Goal: Task Accomplishment & Management: Complete application form

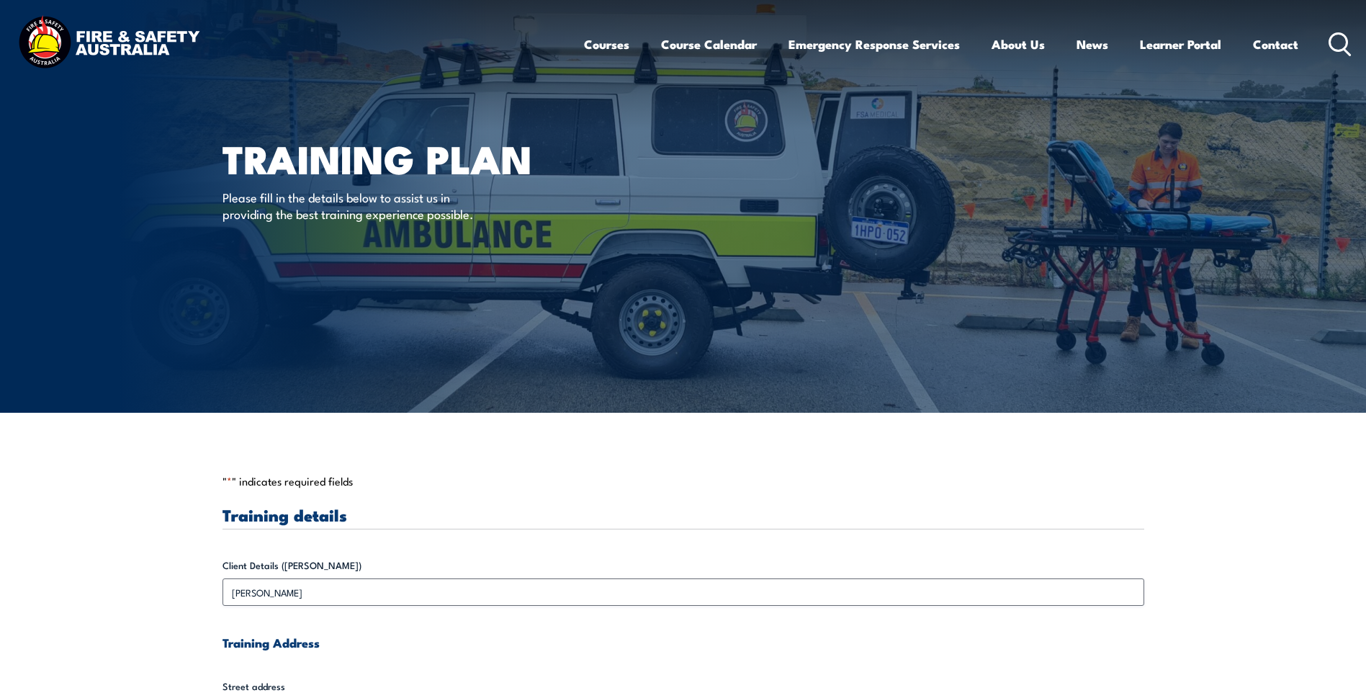
drag, startPoint x: 60, startPoint y: 349, endPoint x: 71, endPoint y: 209, distance: 140.8
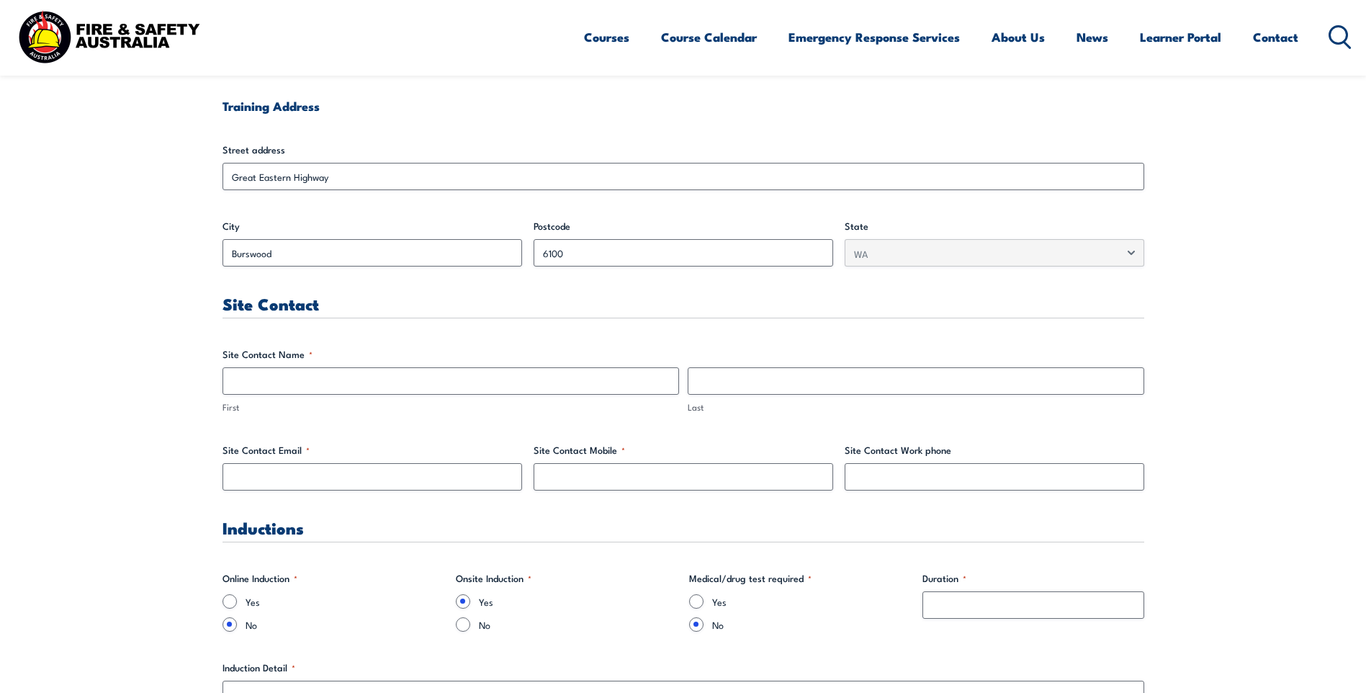
scroll to position [576, 0]
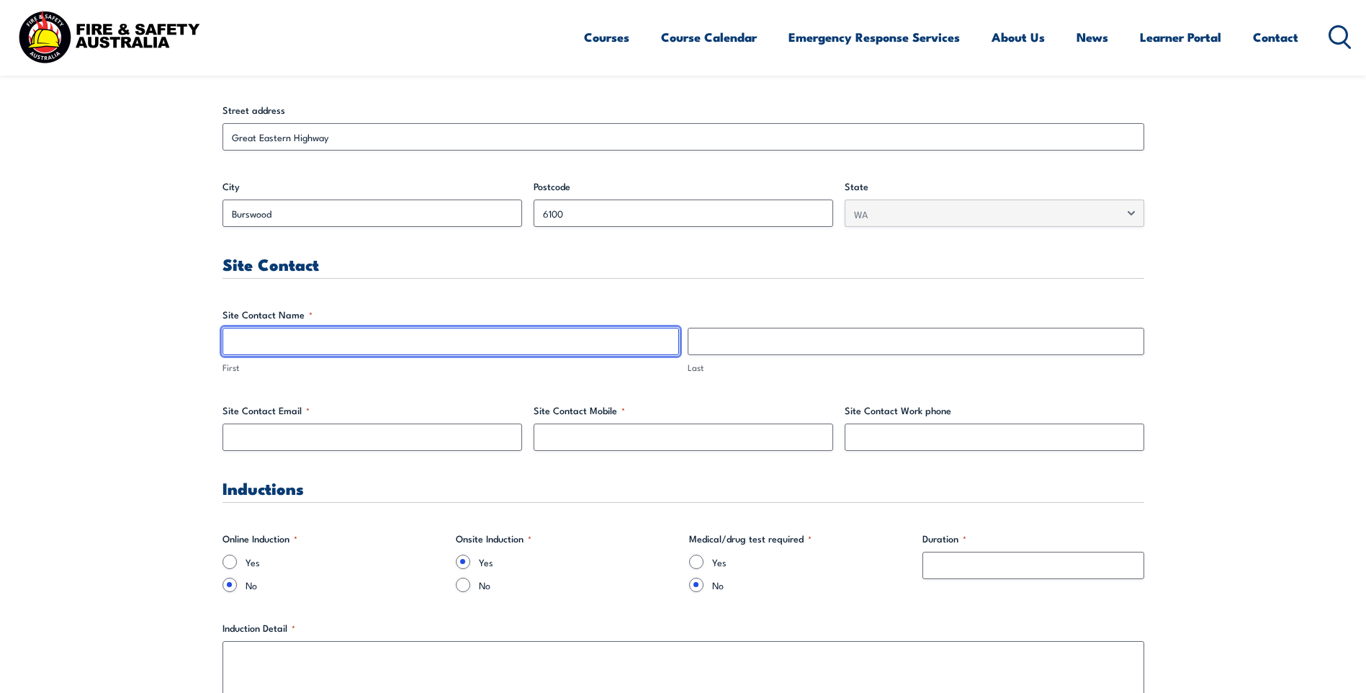
click at [256, 345] on input "First" at bounding box center [451, 341] width 457 height 27
type input "[PERSON_NAME]"
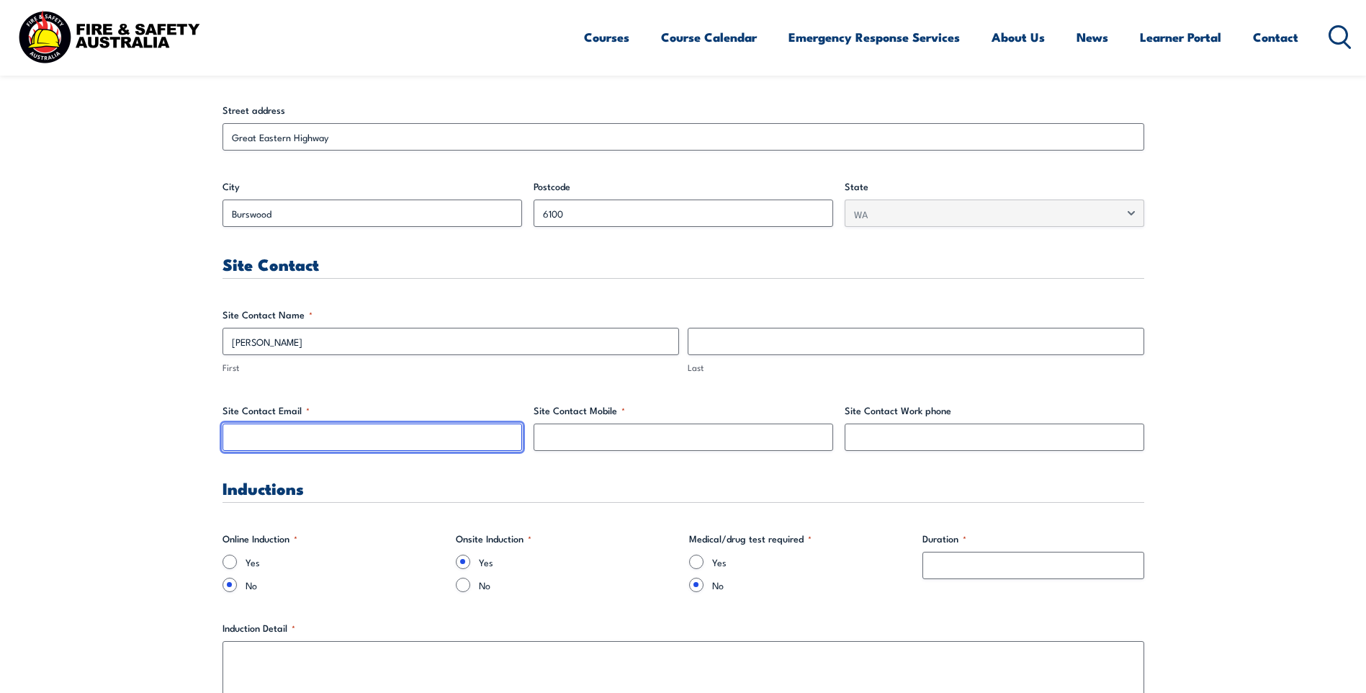
click at [259, 435] on input "Site Contact Email *" at bounding box center [373, 436] width 300 height 27
paste input "[PERSON_NAME][EMAIL_ADDRESS][PERSON_NAME][DOMAIN_NAME]"
type input "[PERSON_NAME][EMAIL_ADDRESS][PERSON_NAME][DOMAIN_NAME]"
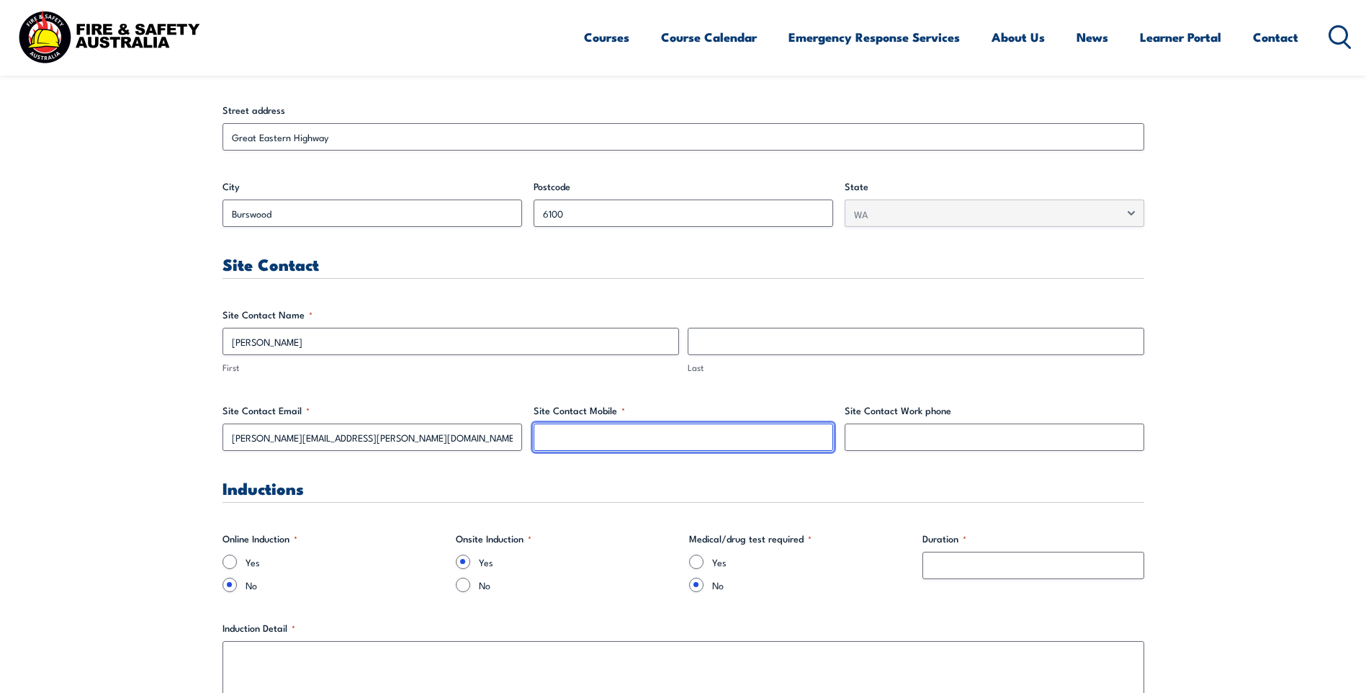
click at [572, 435] on input "Site Contact Mobile *" at bounding box center [684, 436] width 300 height 27
click at [624, 444] on input "Site Contact Mobile *" at bounding box center [684, 436] width 300 height 27
paste input "0409 620 357"
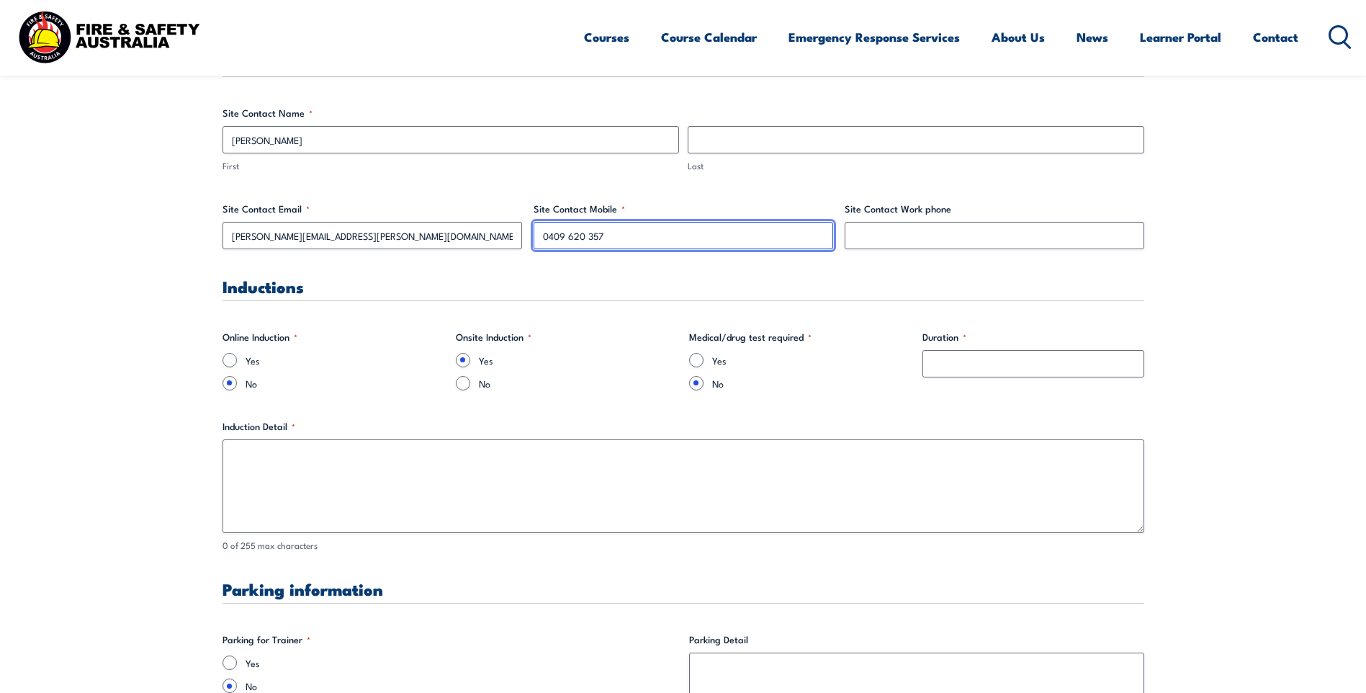
scroll to position [792, 0]
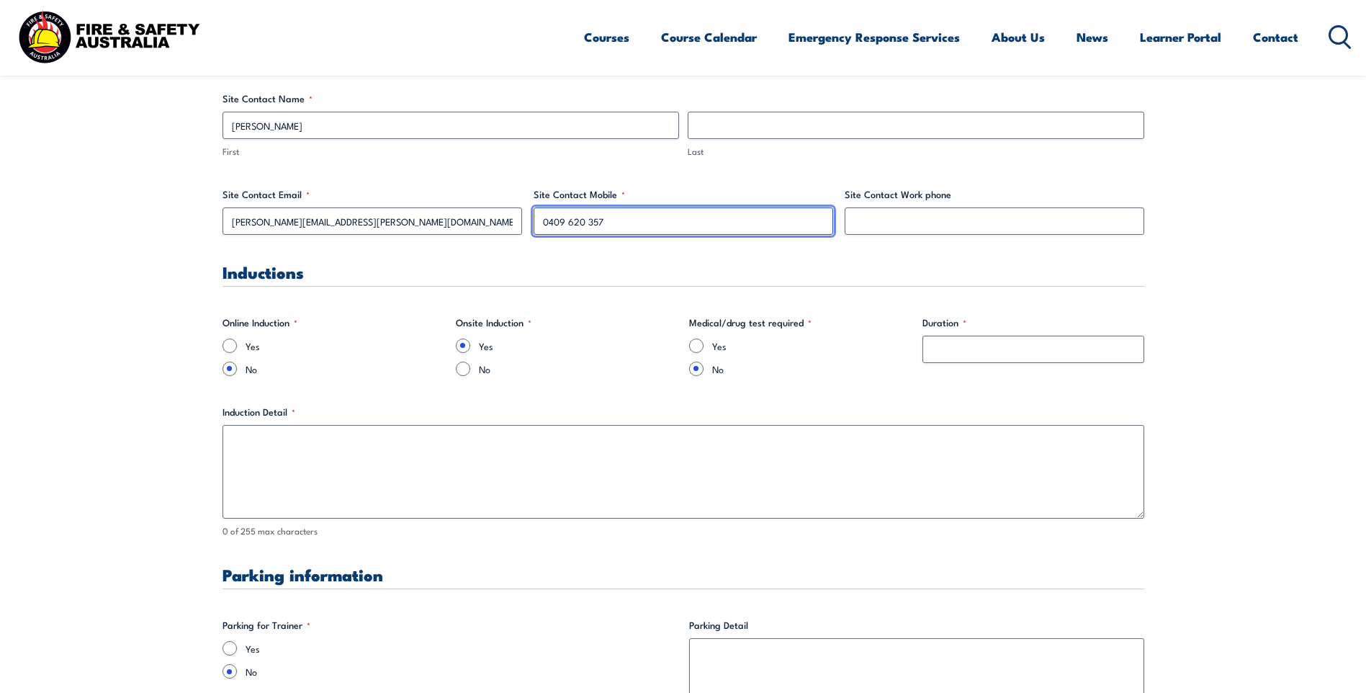
type input "0409 620 357"
click at [226, 348] on input "Yes" at bounding box center [230, 345] width 14 height 14
radio input "true"
click at [467, 369] on input "No" at bounding box center [463, 368] width 14 height 14
radio input "true"
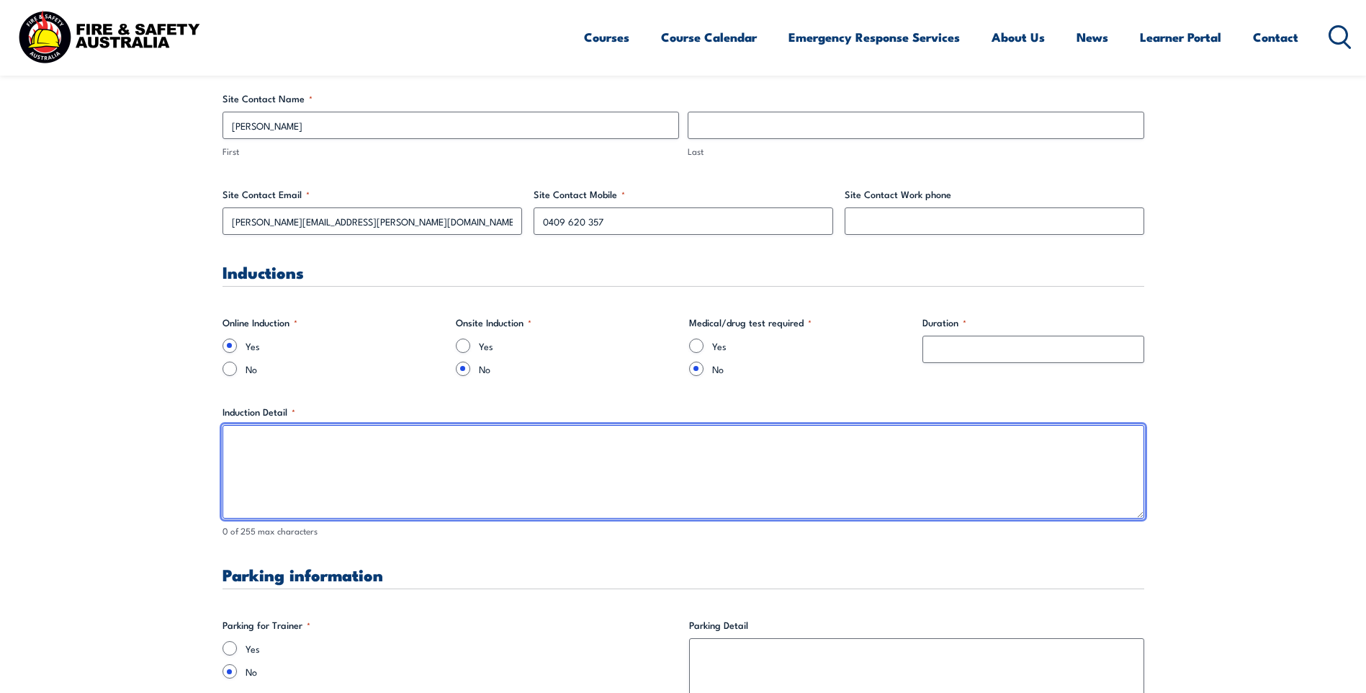
click at [255, 463] on textarea "Induction Detail *" at bounding box center [684, 472] width 922 height 94
click at [333, 451] on textarea "Induction Detail *" at bounding box center [684, 472] width 922 height 94
paste textarea "[URL][DOMAIN_NAME] ("
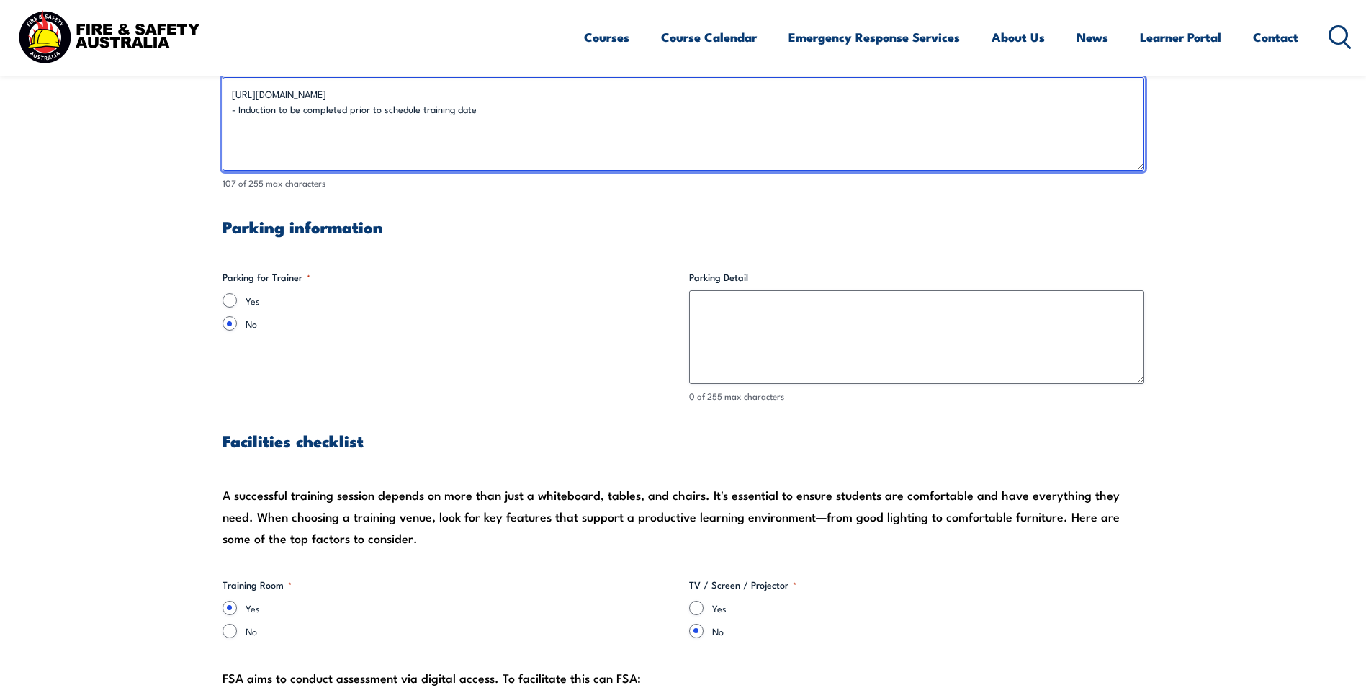
scroll to position [1152, 0]
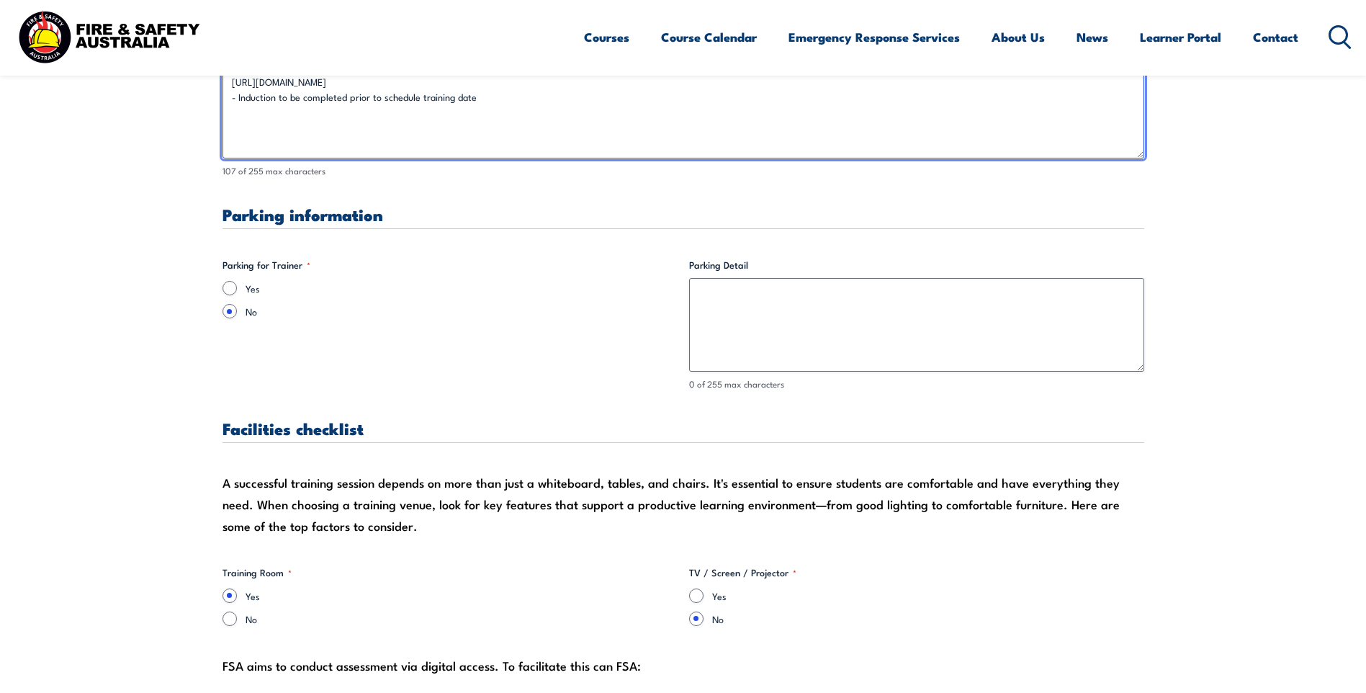
type textarea "[URL][DOMAIN_NAME] - Induction to be completed prior to schedule training date"
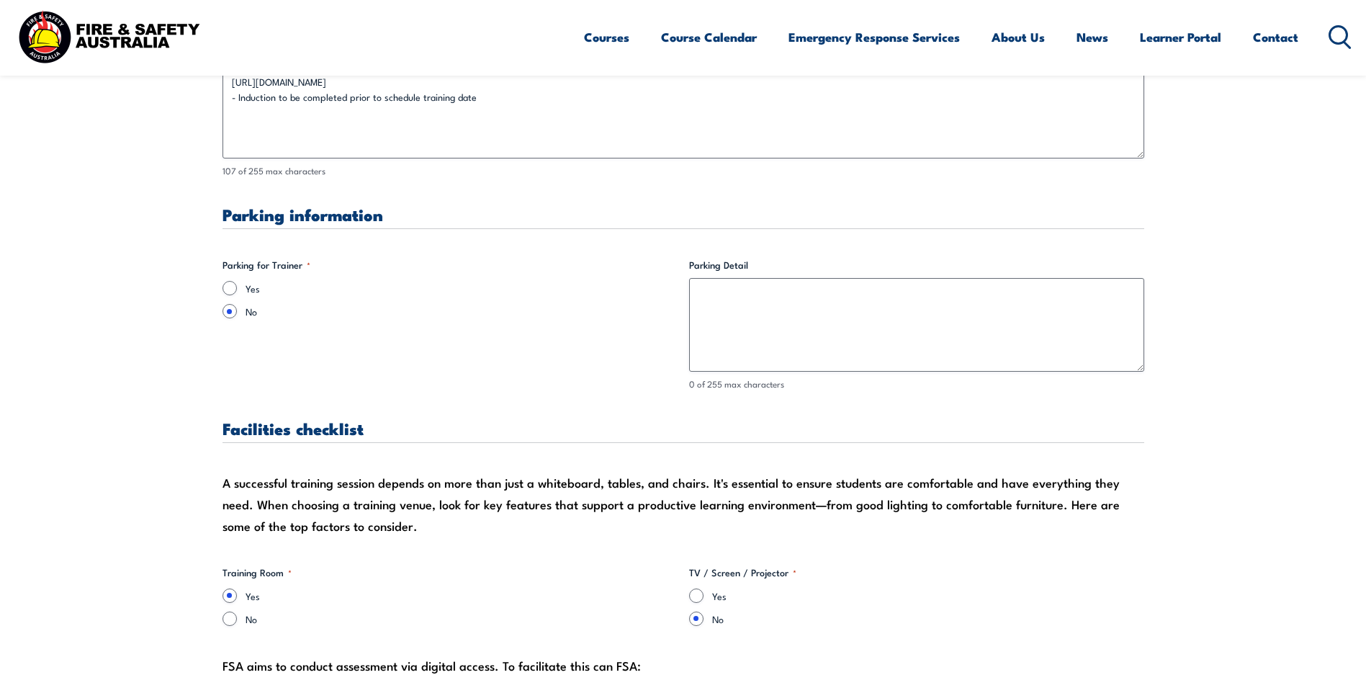
click at [238, 292] on div "Yes" at bounding box center [450, 288] width 455 height 14
click at [223, 289] on div "Yes" at bounding box center [450, 288] width 455 height 14
click at [226, 288] on input "Yes" at bounding box center [230, 288] width 14 height 14
radio input "true"
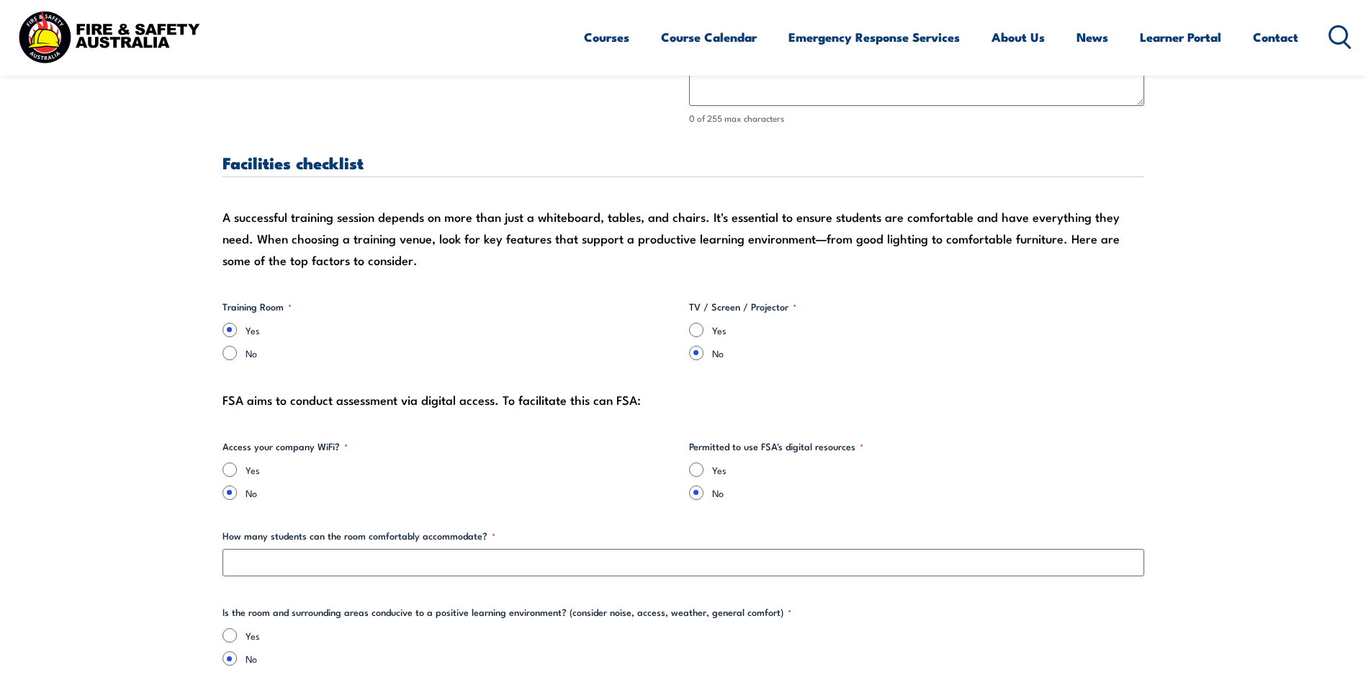
scroll to position [1440, 0]
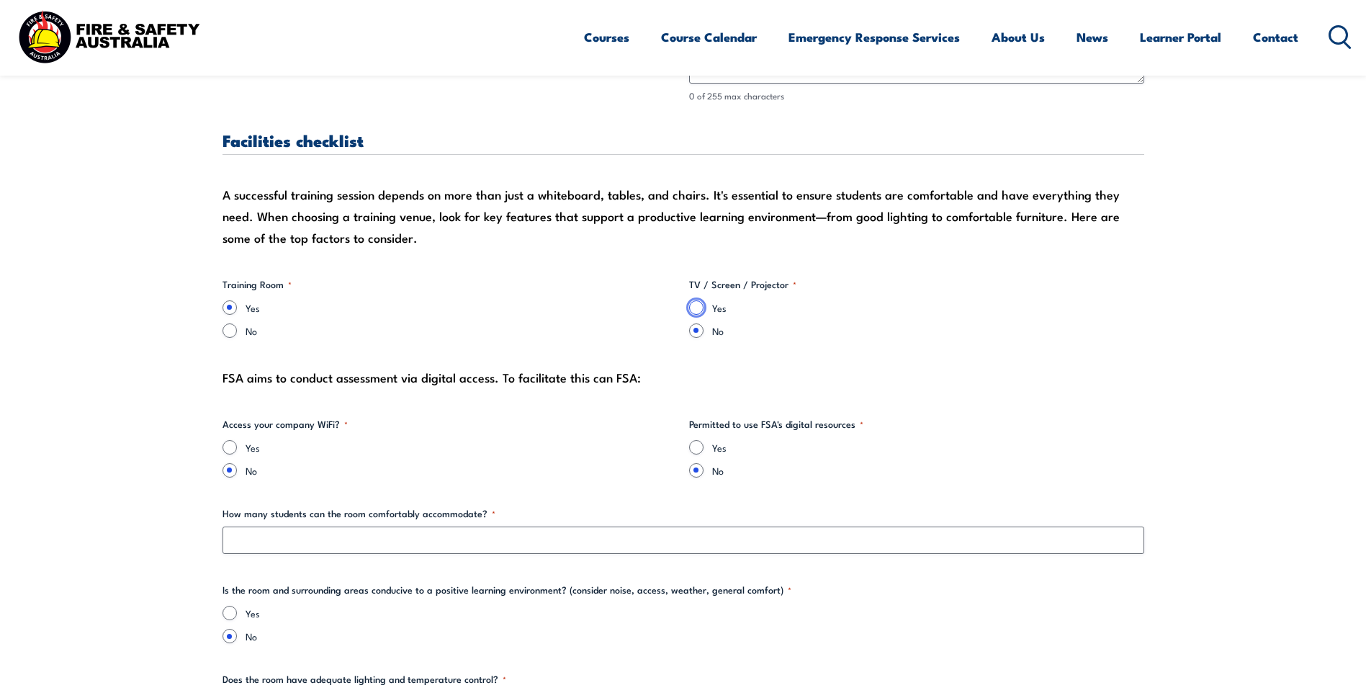
click at [698, 309] on input "Yes" at bounding box center [696, 307] width 14 height 14
radio input "true"
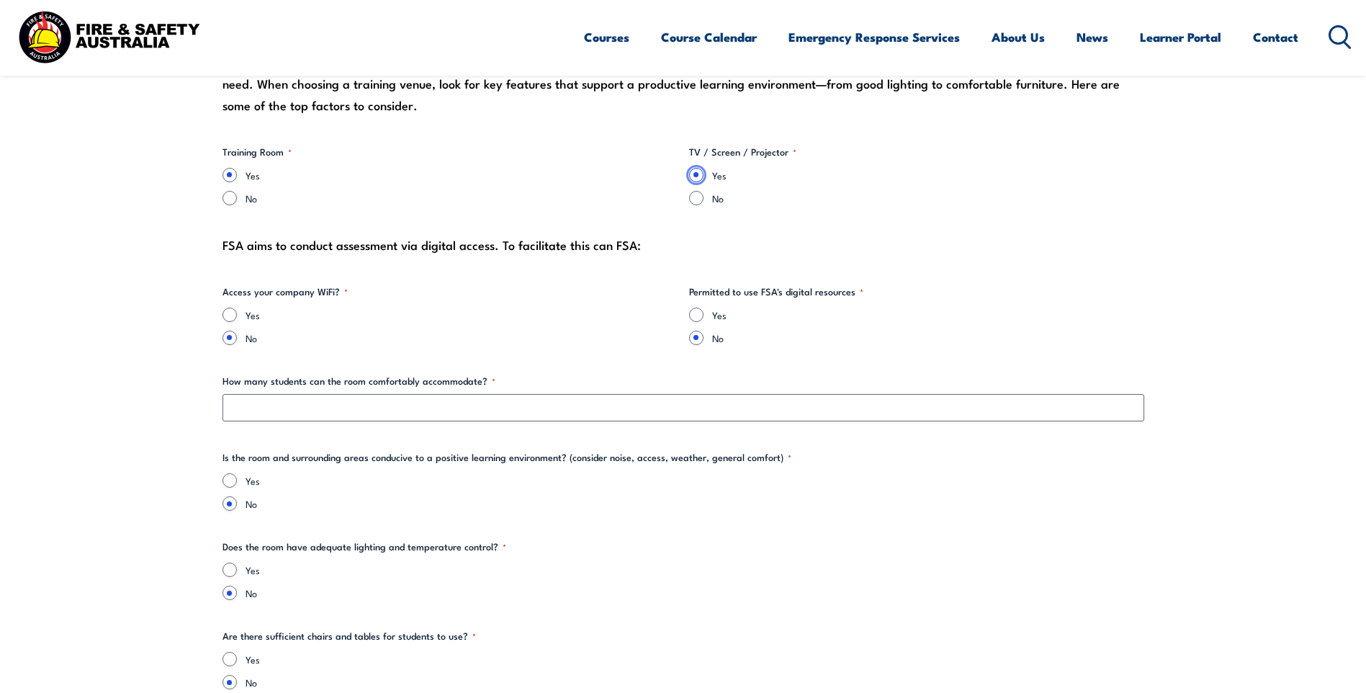
scroll to position [1584, 0]
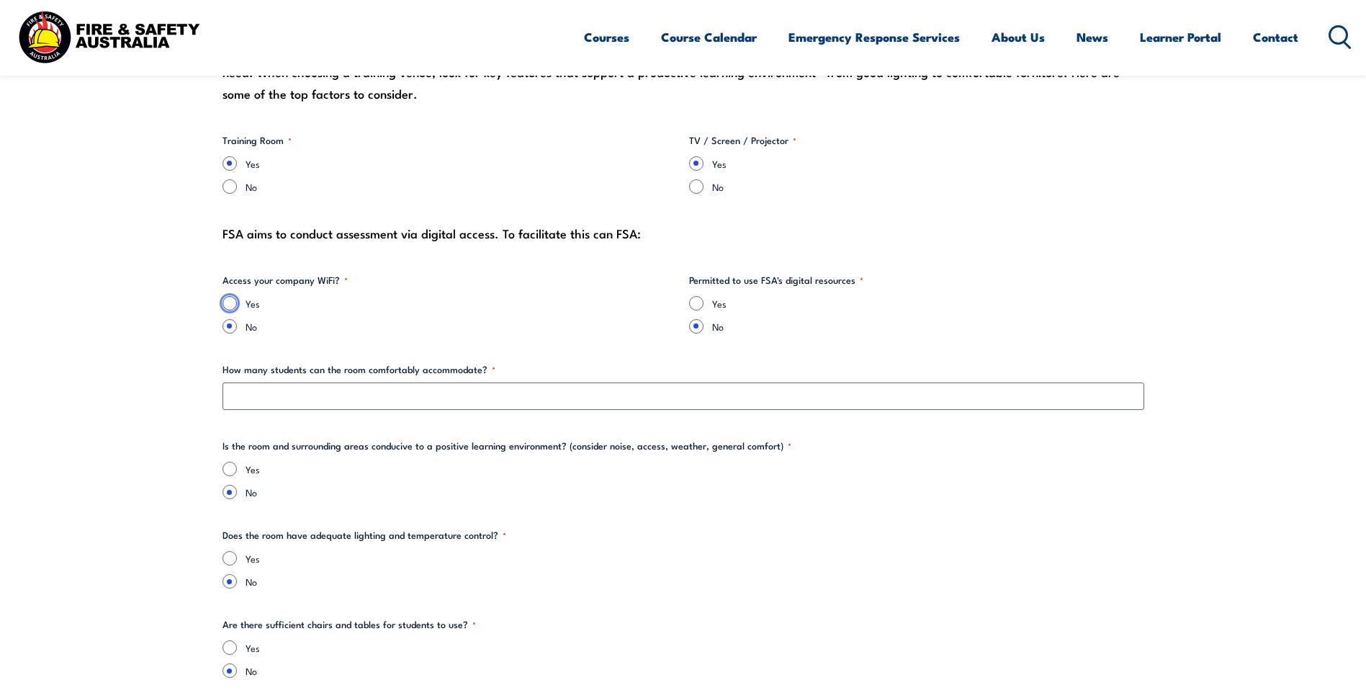
click at [232, 305] on input "Yes" at bounding box center [230, 303] width 14 height 14
radio input "true"
click at [693, 305] on input "Yes" at bounding box center [696, 303] width 14 height 14
radio input "true"
click at [699, 328] on input "No" at bounding box center [696, 326] width 14 height 14
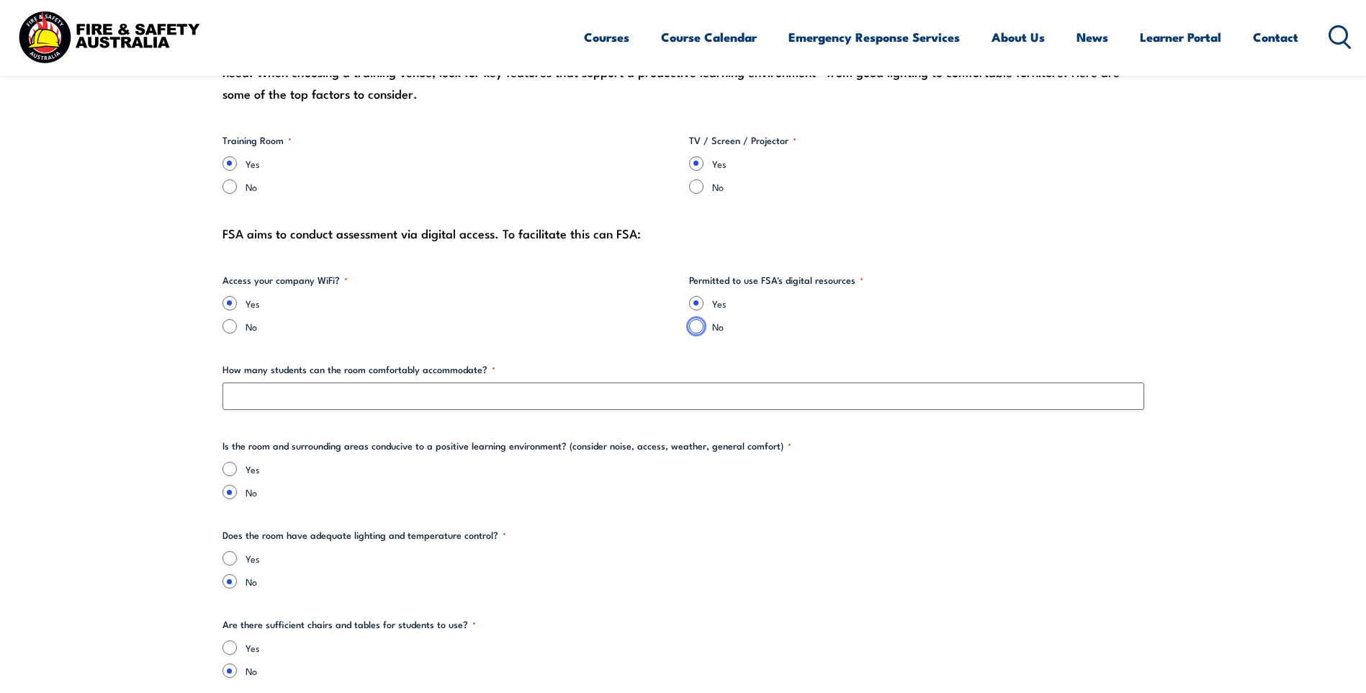
radio input "true"
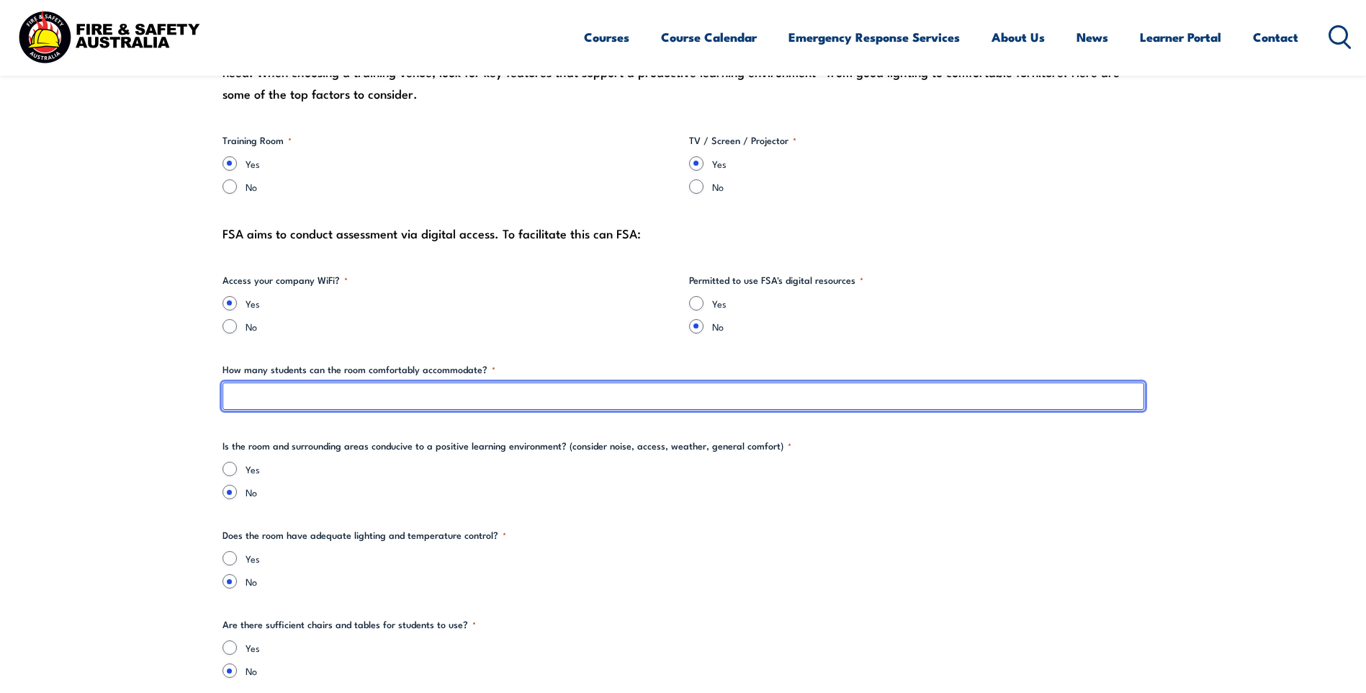
click at [337, 391] on input "How many students can the room comfortably accommodate? *" at bounding box center [684, 395] width 922 height 27
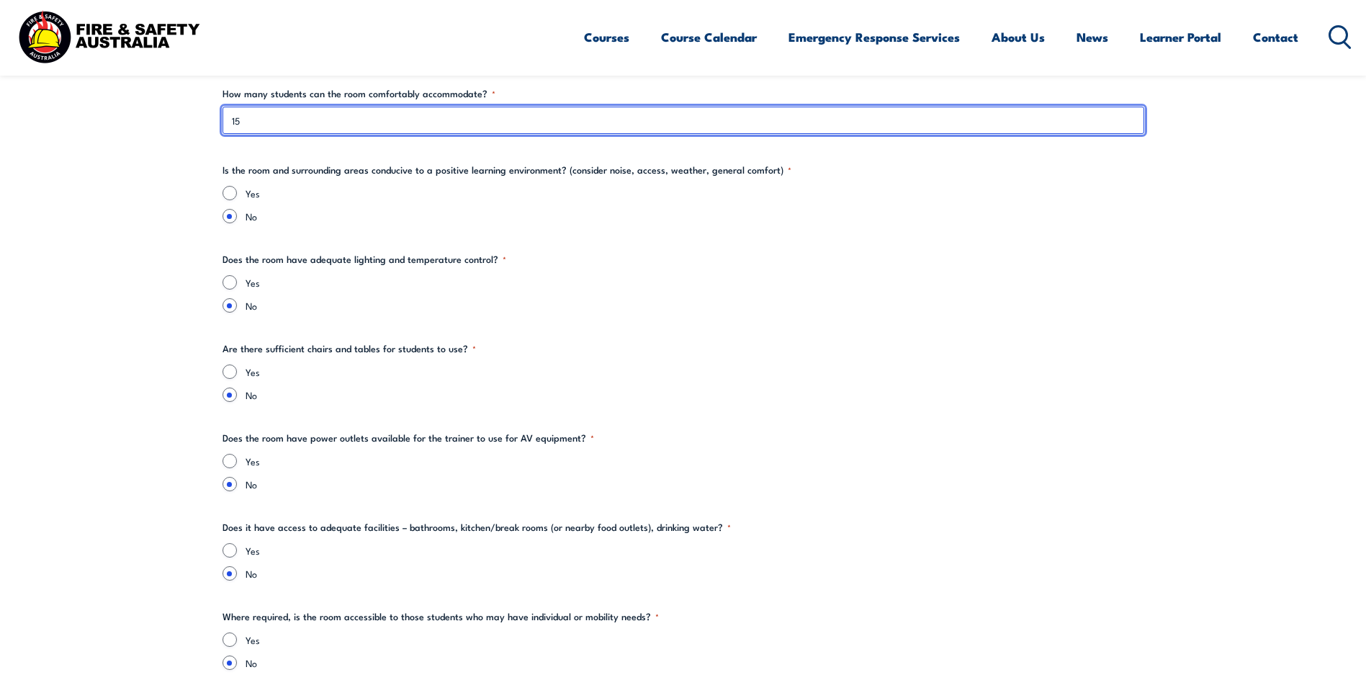
scroll to position [1872, 0]
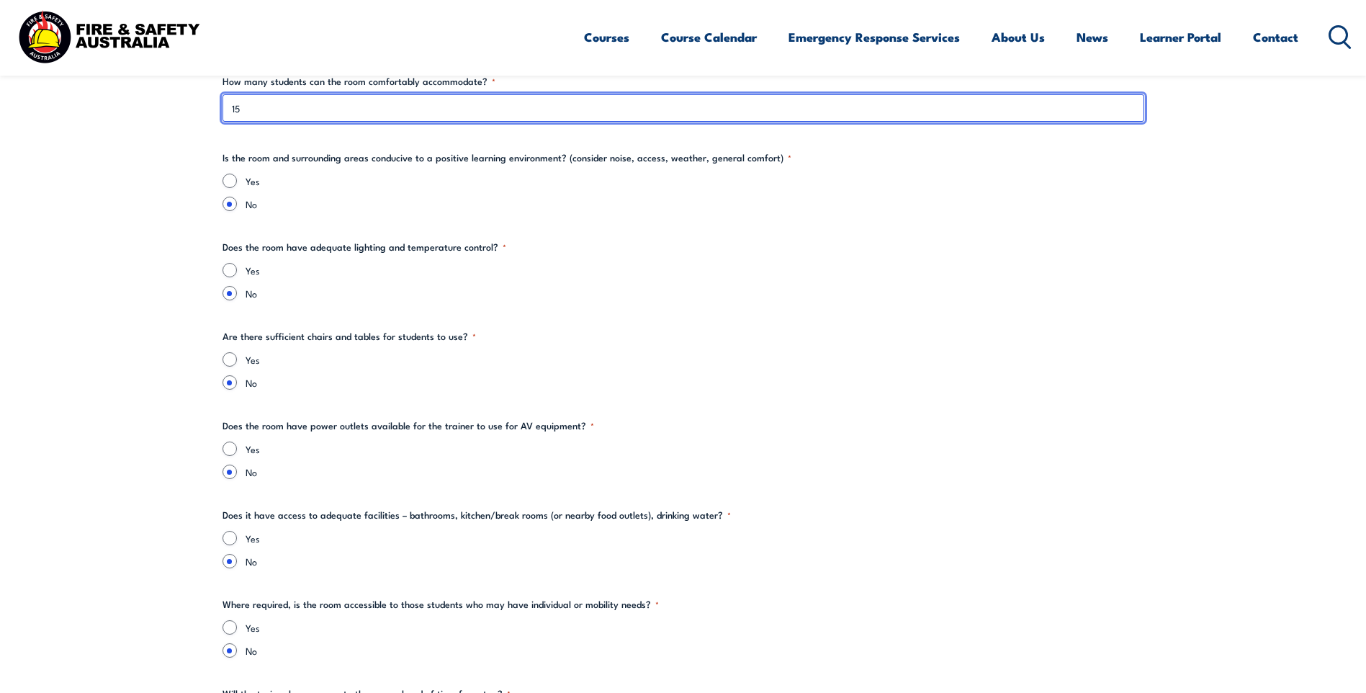
type input "15"
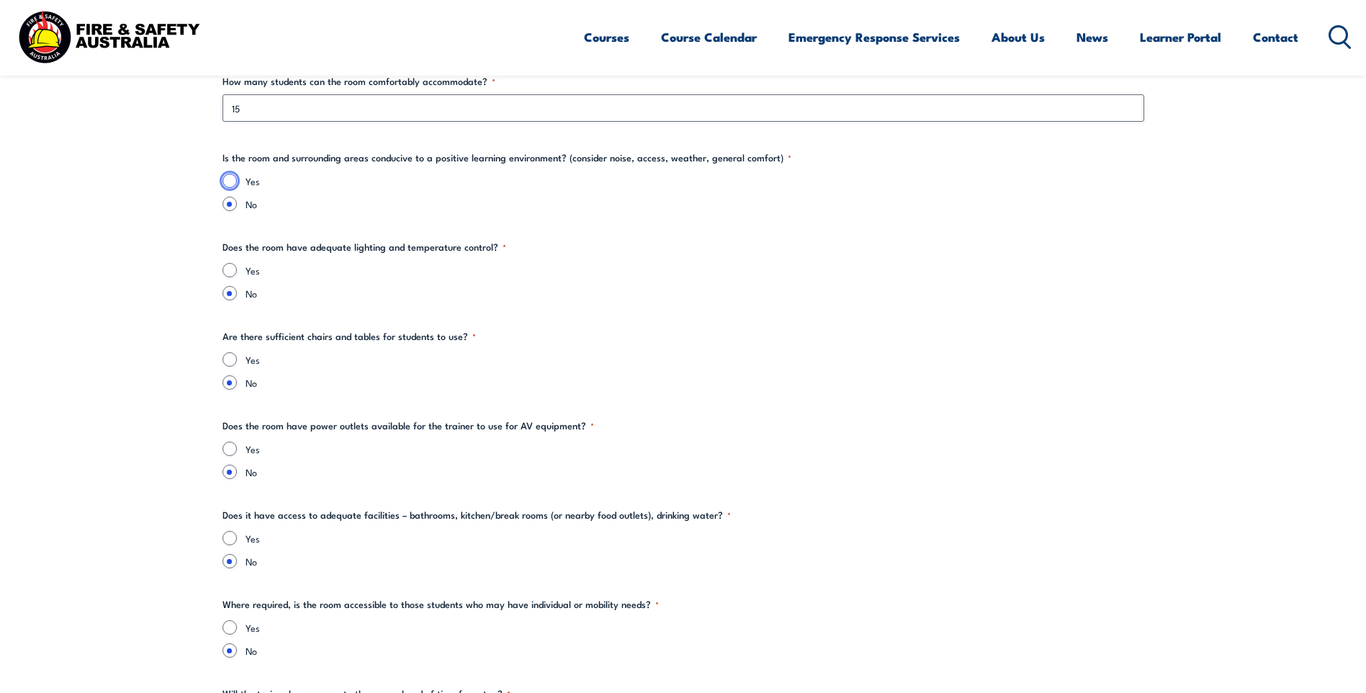
click at [225, 179] on input "Yes" at bounding box center [230, 181] width 14 height 14
radio input "true"
click at [235, 275] on div "Yes" at bounding box center [684, 270] width 922 height 14
click at [230, 264] on input "Yes" at bounding box center [230, 270] width 14 height 14
radio input "true"
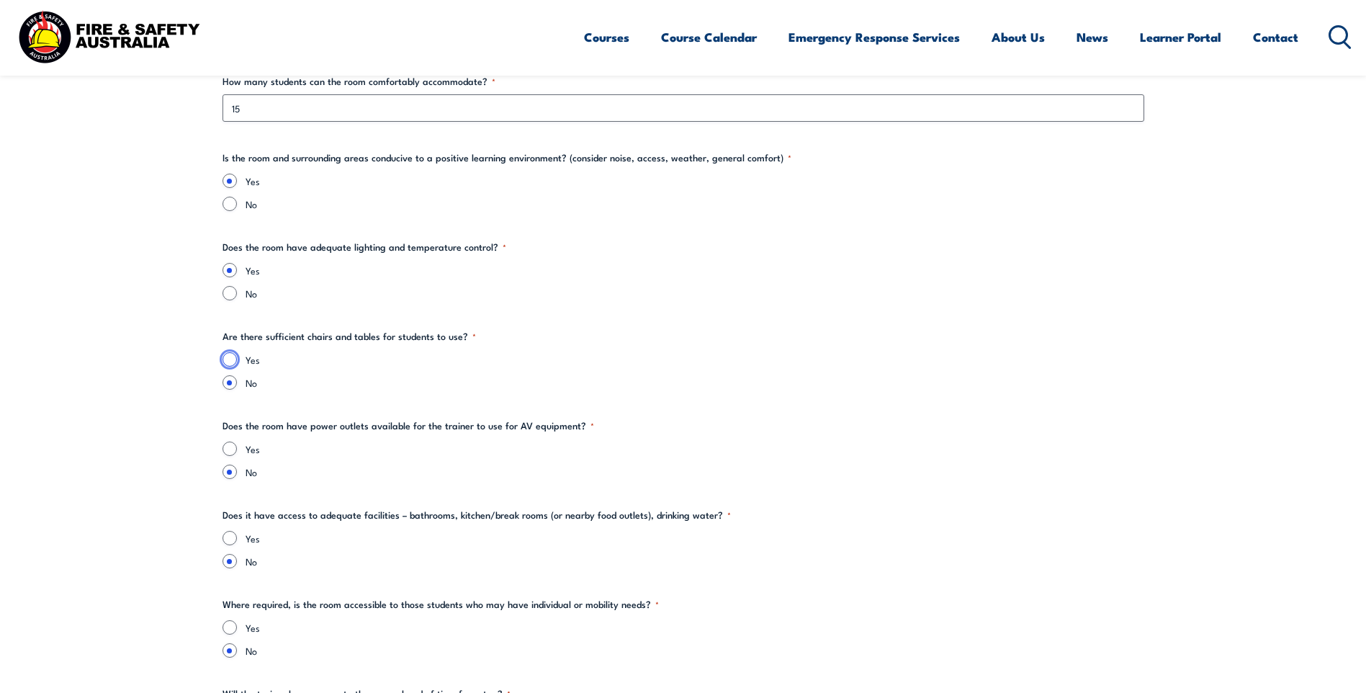
click at [227, 356] on input "Yes" at bounding box center [230, 359] width 14 height 14
radio input "true"
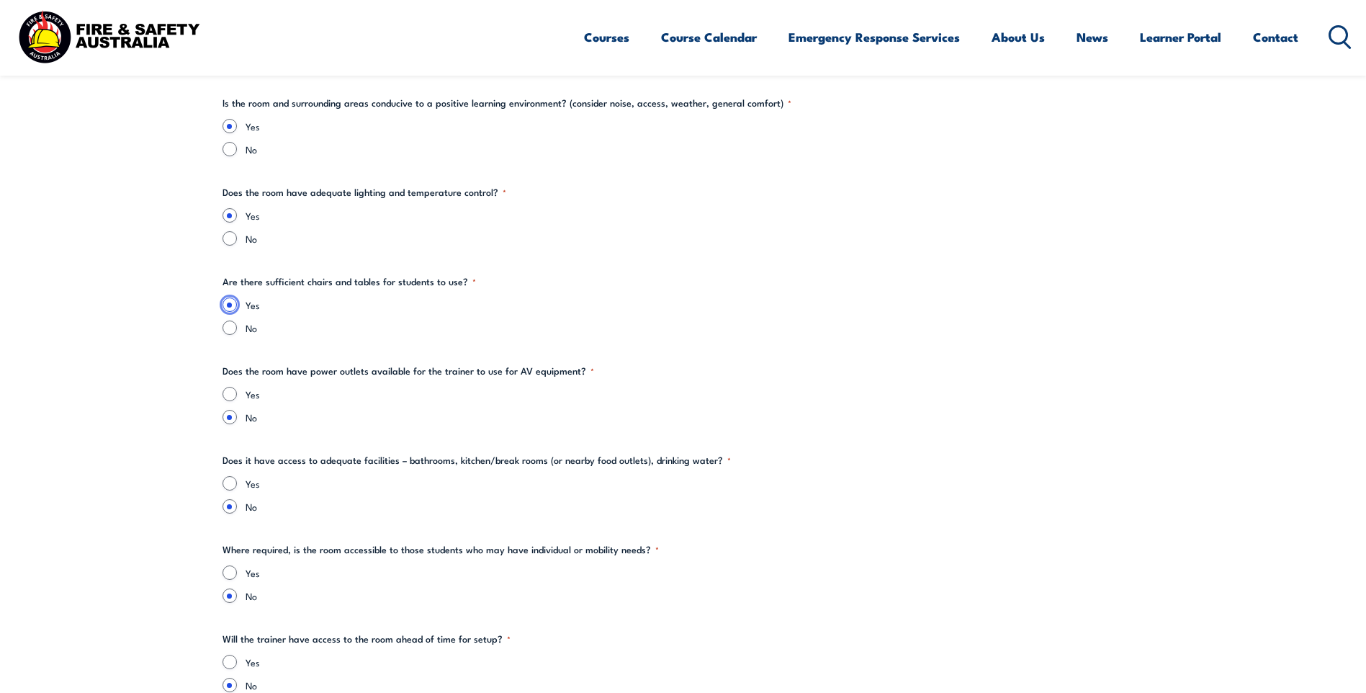
scroll to position [2016, 0]
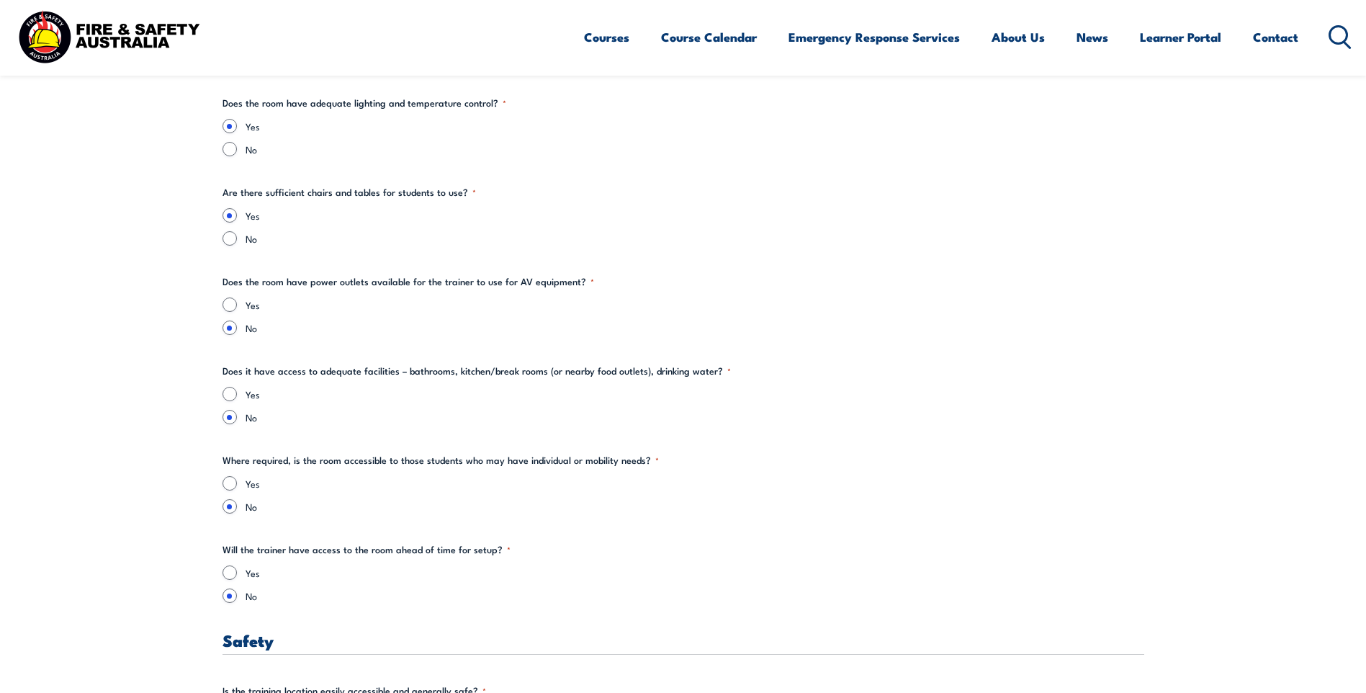
click at [238, 304] on div "Yes" at bounding box center [684, 304] width 922 height 14
click at [238, 305] on div "Yes" at bounding box center [684, 304] width 922 height 14
click at [230, 302] on input "Yes" at bounding box center [230, 304] width 14 height 14
radio input "true"
click at [228, 394] on input "Yes" at bounding box center [230, 394] width 14 height 14
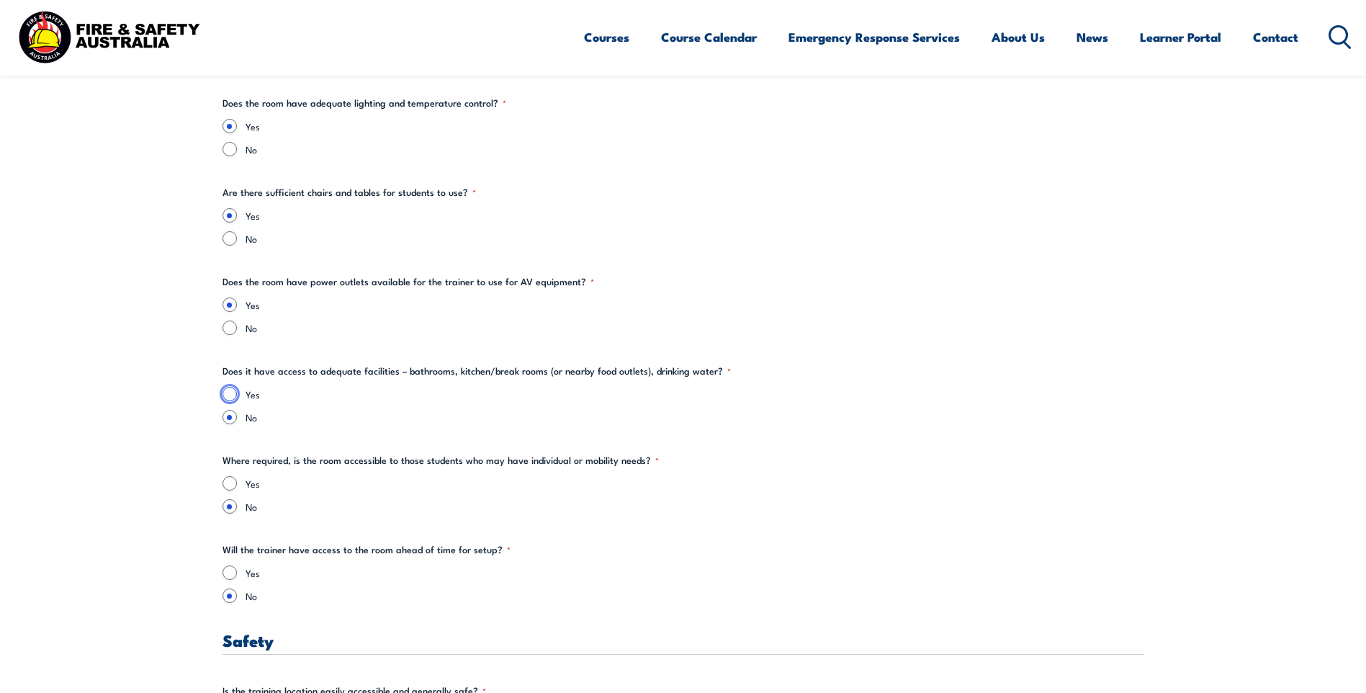
radio input "true"
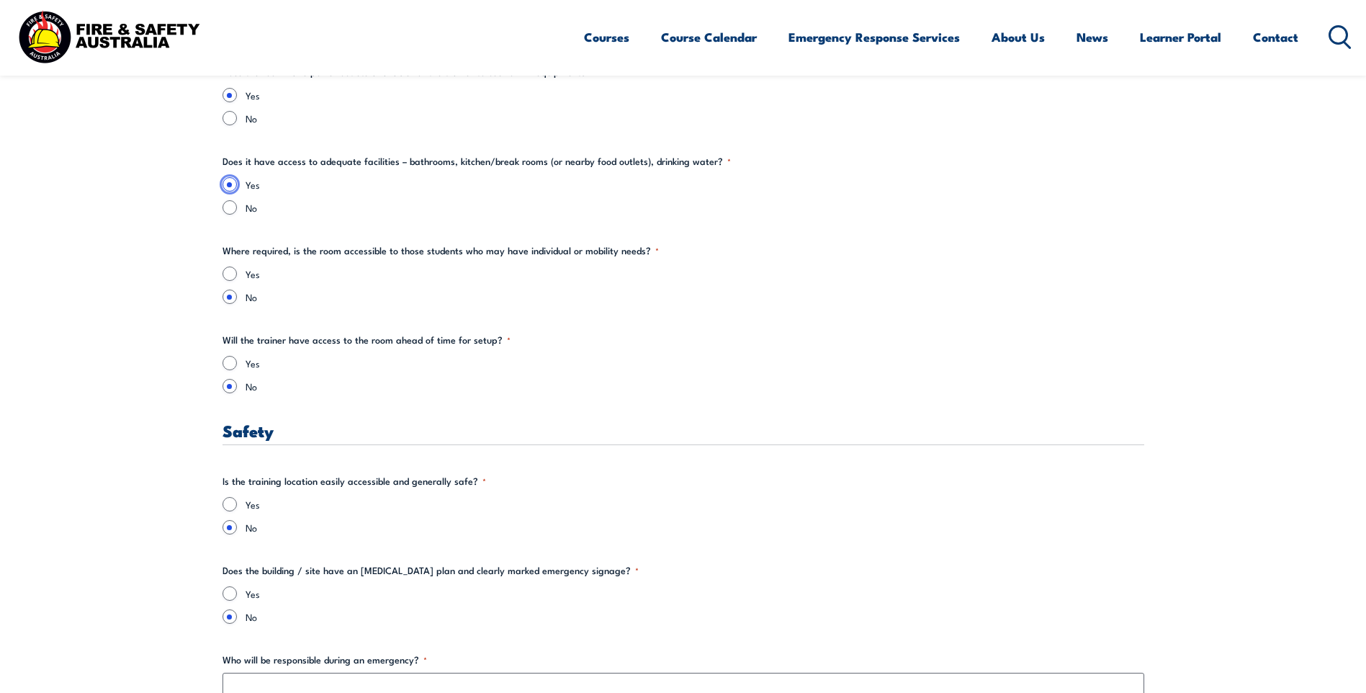
scroll to position [2232, 0]
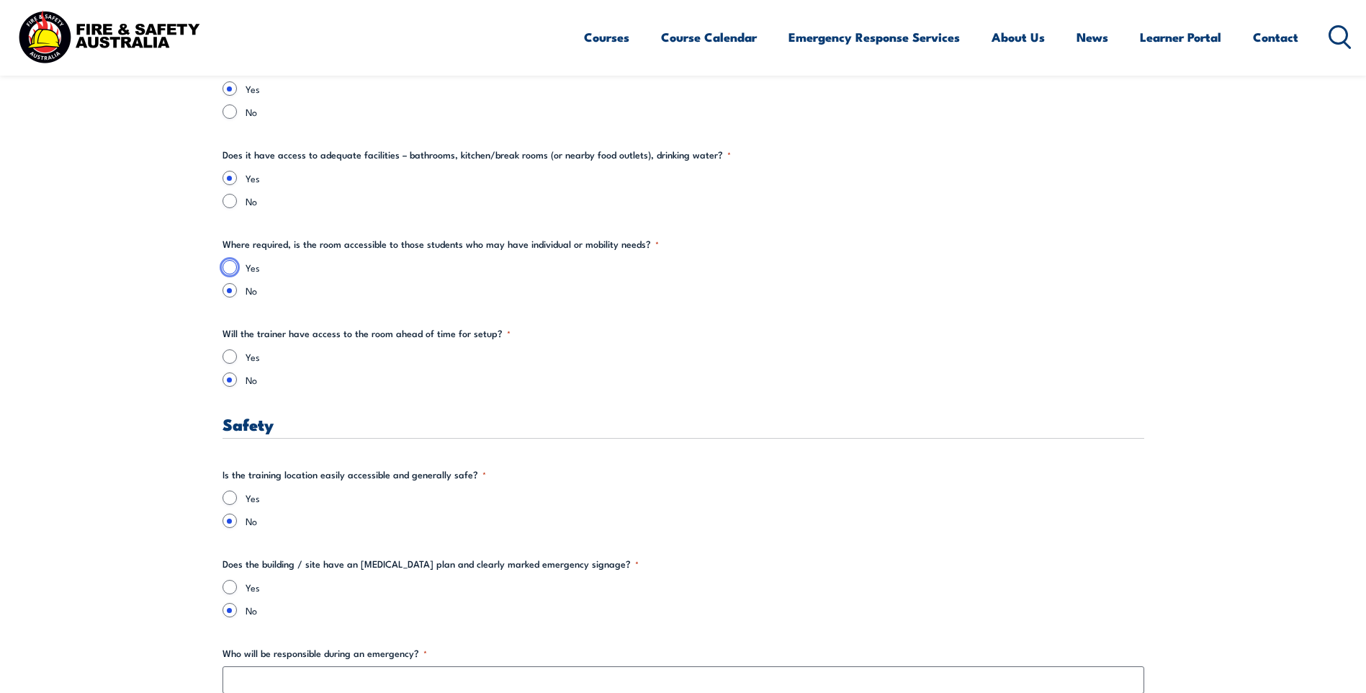
click at [230, 271] on input "Yes" at bounding box center [230, 267] width 14 height 14
radio input "true"
click at [229, 356] on input "Yes" at bounding box center [230, 356] width 14 height 14
radio input "true"
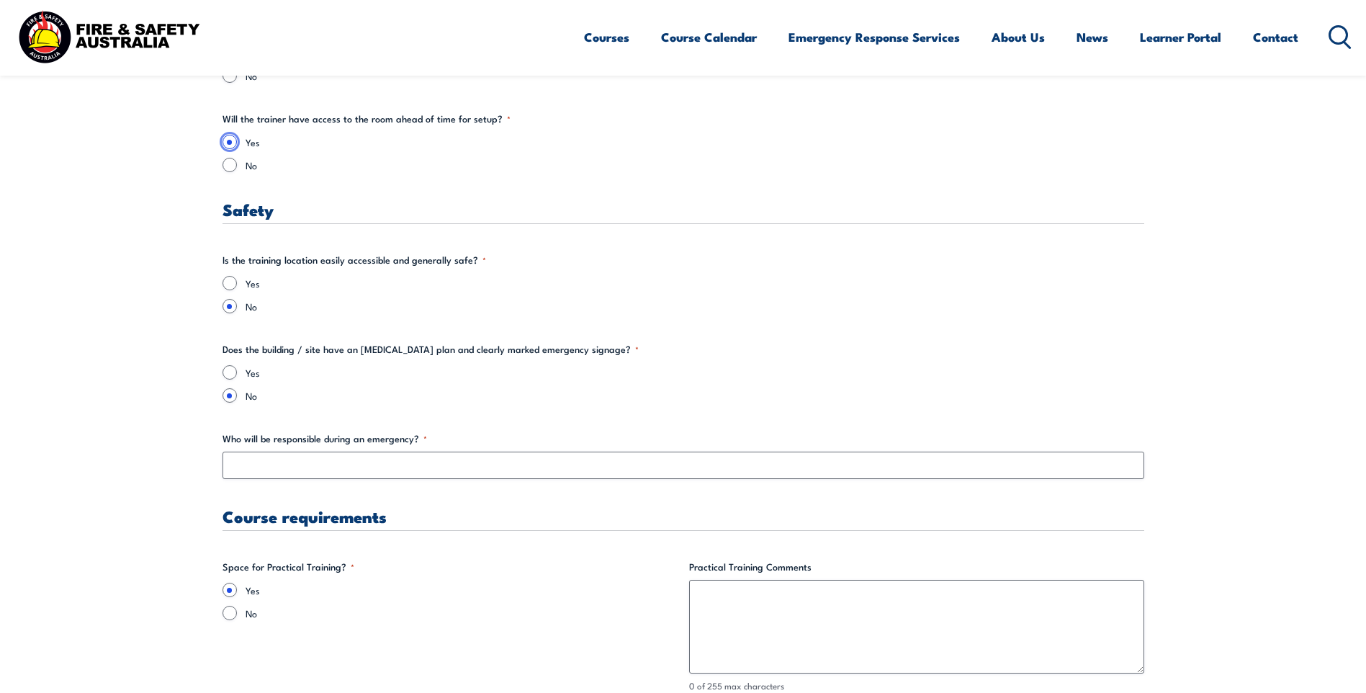
scroll to position [2448, 0]
click at [221, 278] on section "" * " indicates required fields Training details Client Details ([PERSON_NAME])…" at bounding box center [683, 234] width 1366 height 4541
click at [234, 280] on input "Yes" at bounding box center [230, 281] width 14 height 14
radio input "true"
click at [231, 368] on input "Yes" at bounding box center [230, 371] width 14 height 14
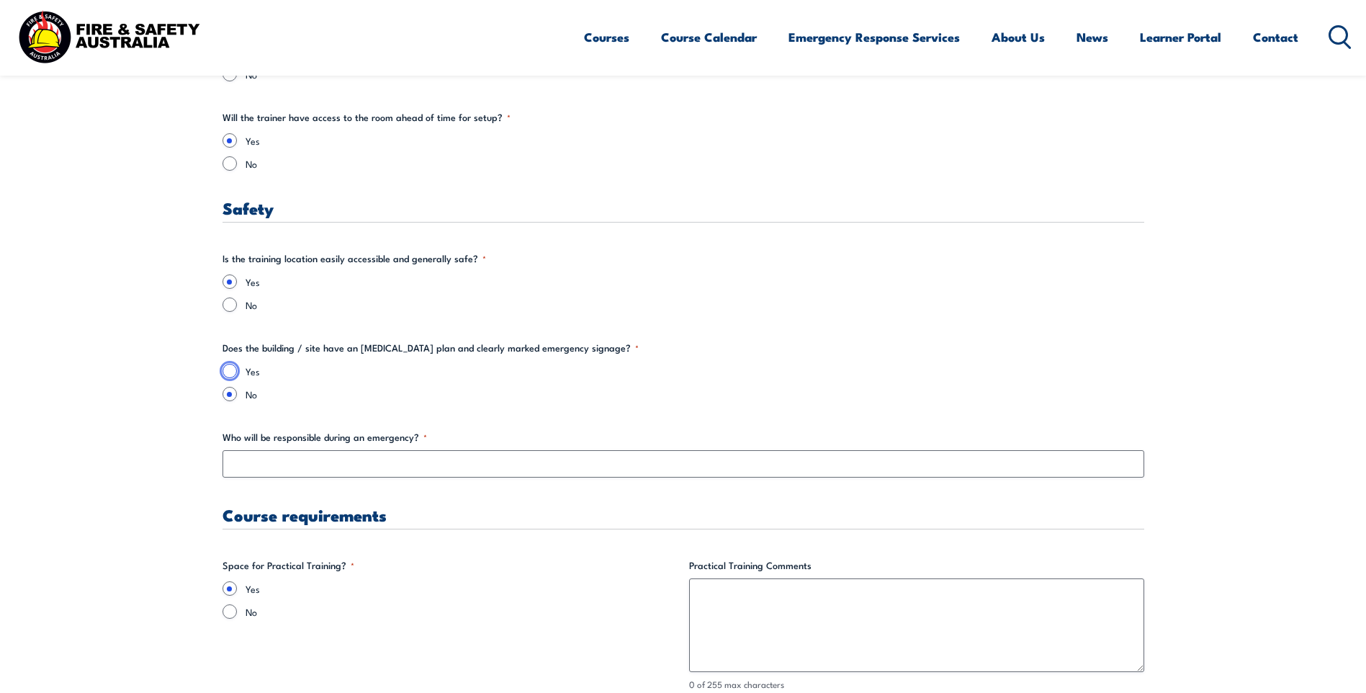
radio input "true"
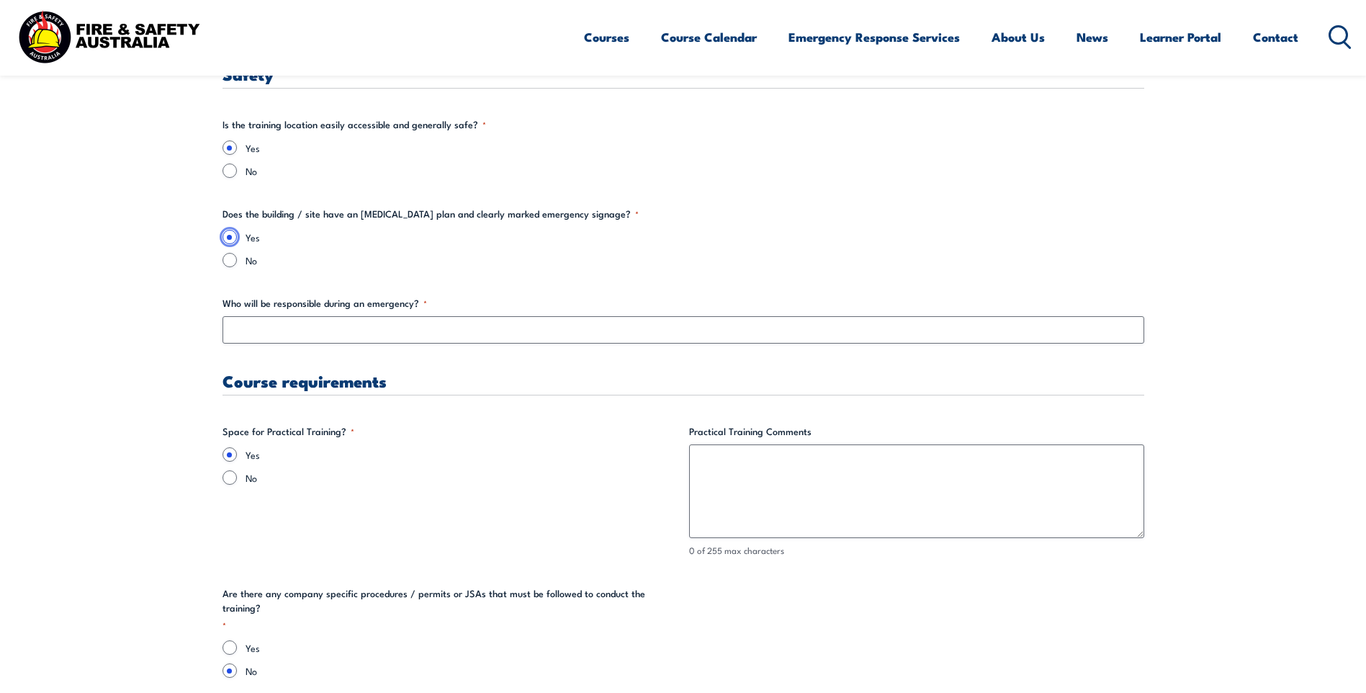
scroll to position [2592, 0]
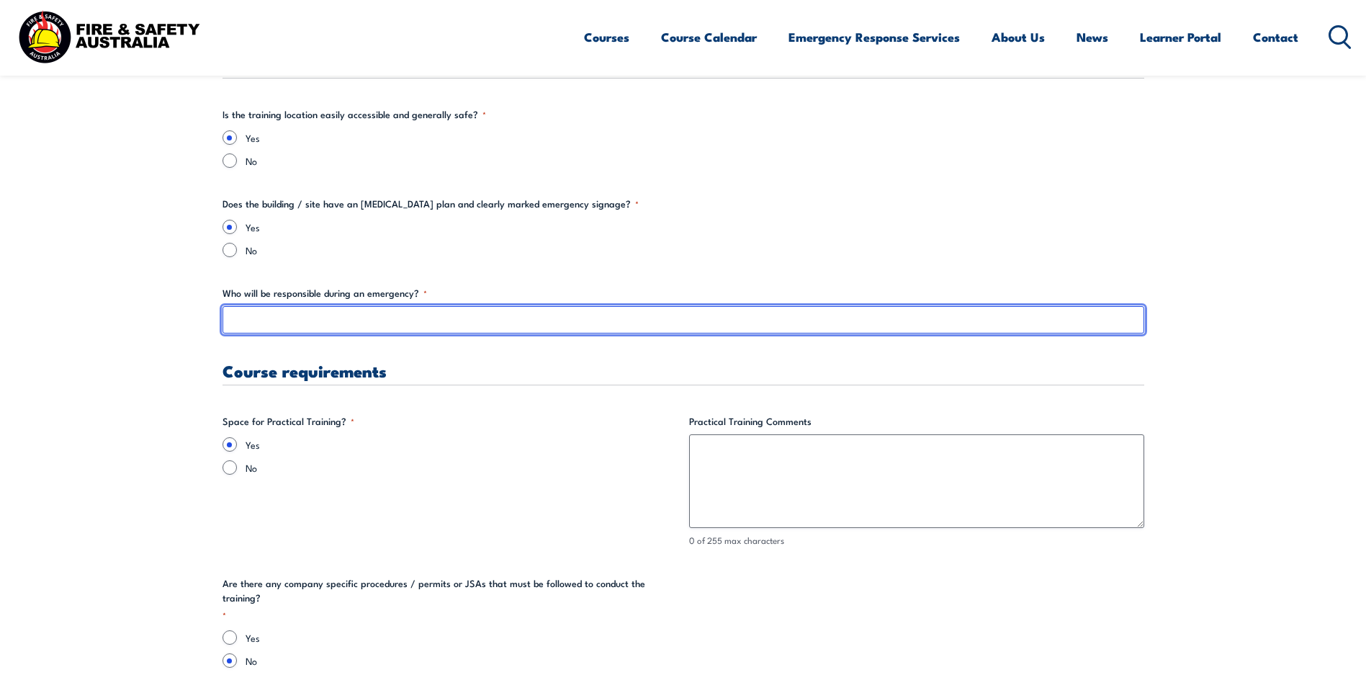
click at [390, 321] on input "Who will be responsible during an emergency? *" at bounding box center [684, 319] width 922 height 27
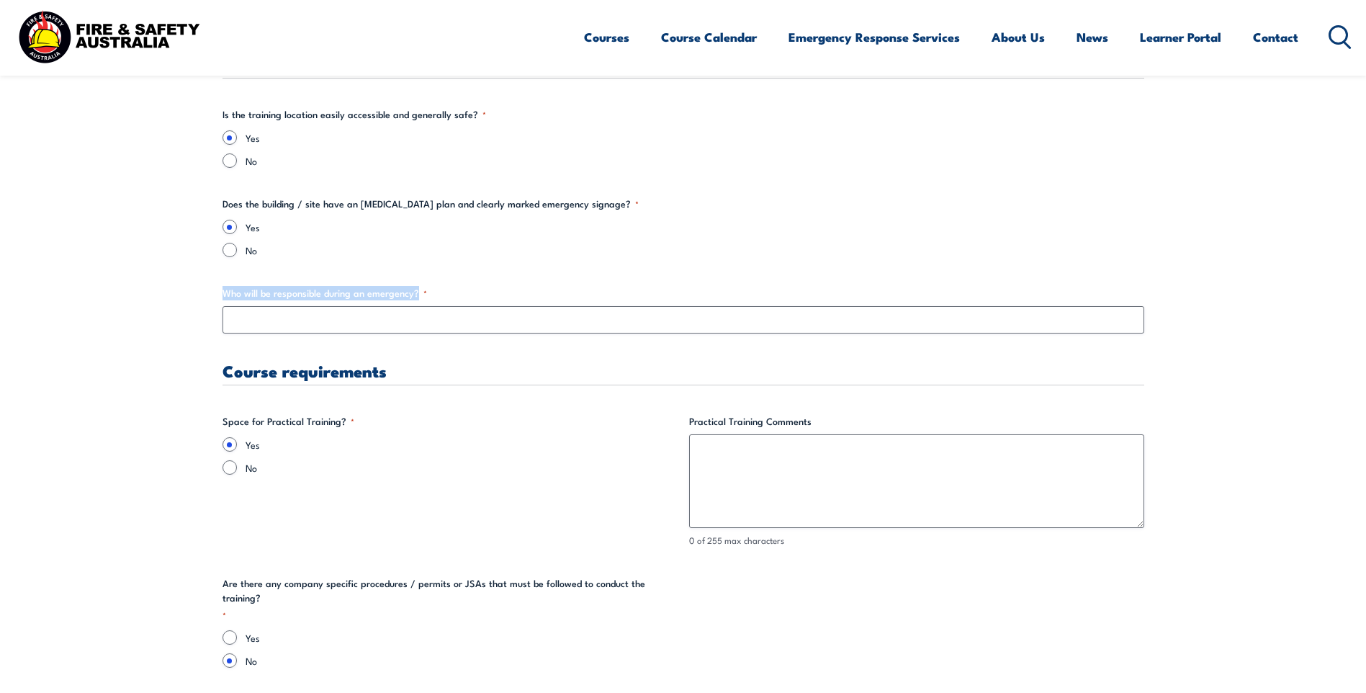
drag, startPoint x: 428, startPoint y: 290, endPoint x: 210, endPoint y: 309, distance: 219.0
click at [206, 304] on section "" * " indicates required fields Training details Client Details ([PERSON_NAME])…" at bounding box center [683, 90] width 1366 height 4541
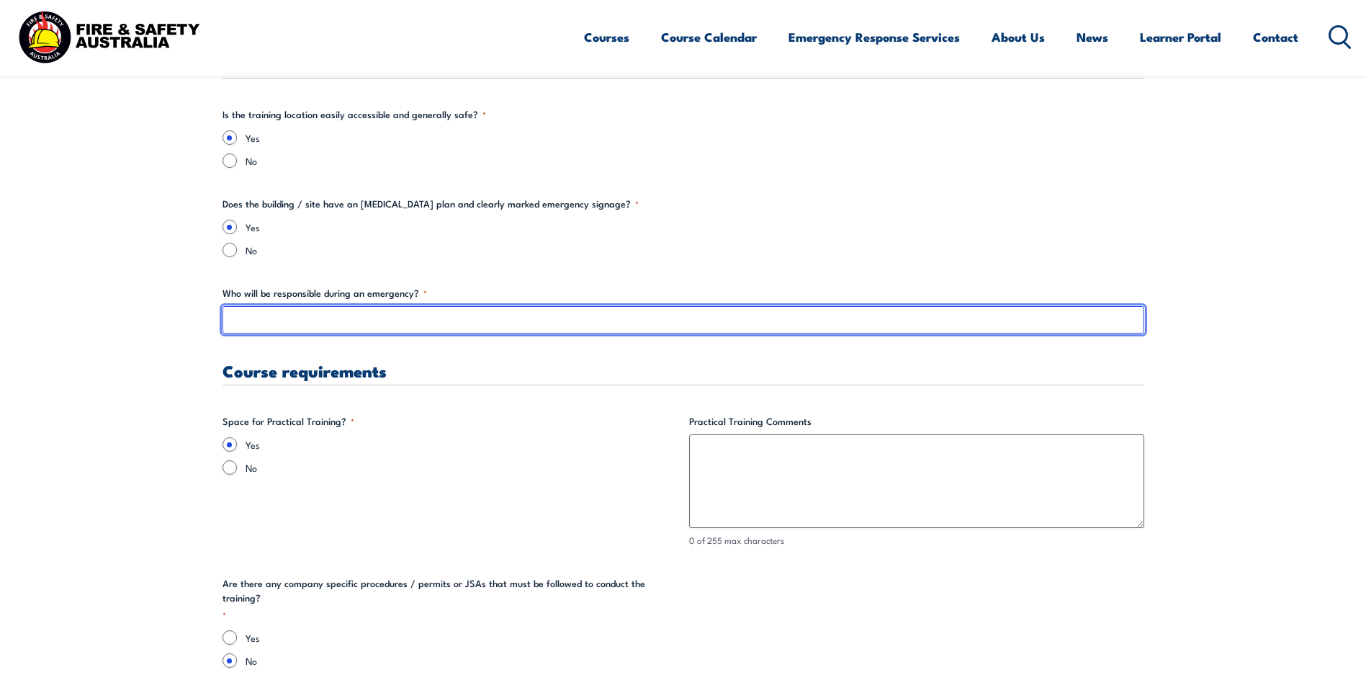
drag, startPoint x: 210, startPoint y: 309, endPoint x: 245, endPoint y: 313, distance: 34.8
click at [245, 313] on input "Who will be responsible during an emergency? *" at bounding box center [684, 319] width 922 height 27
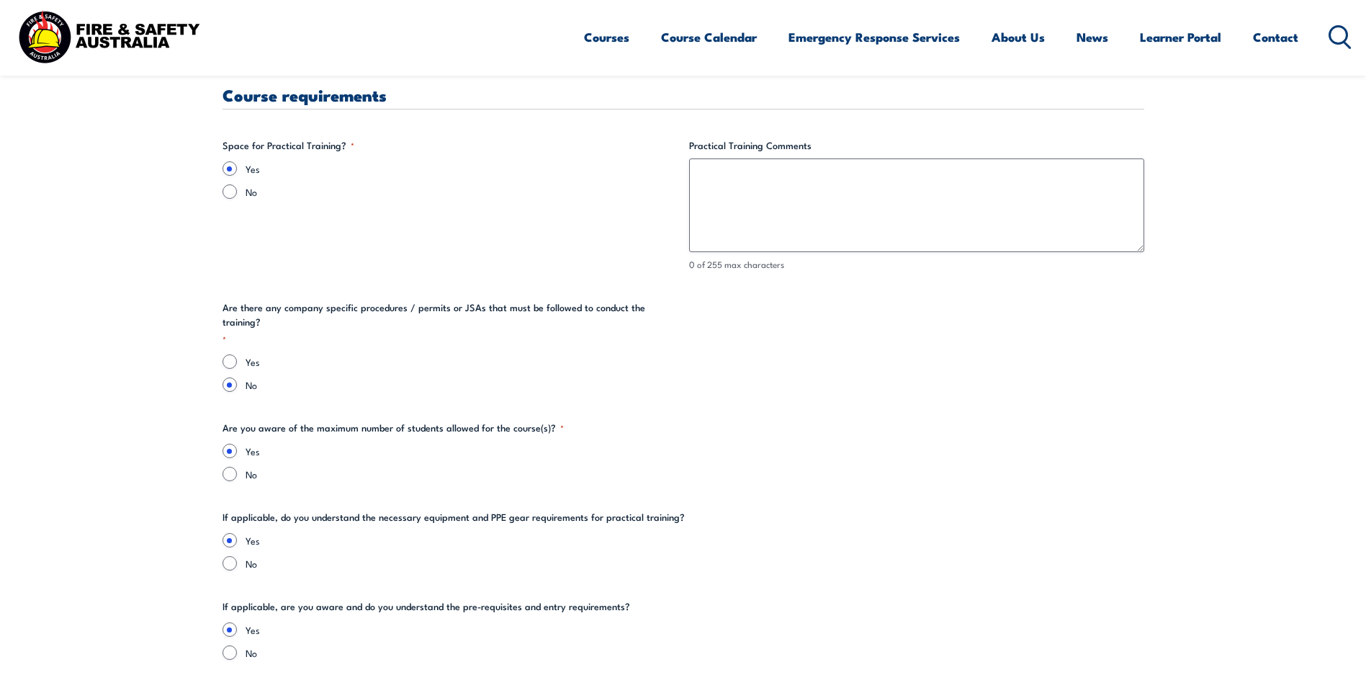
scroll to position [2880, 0]
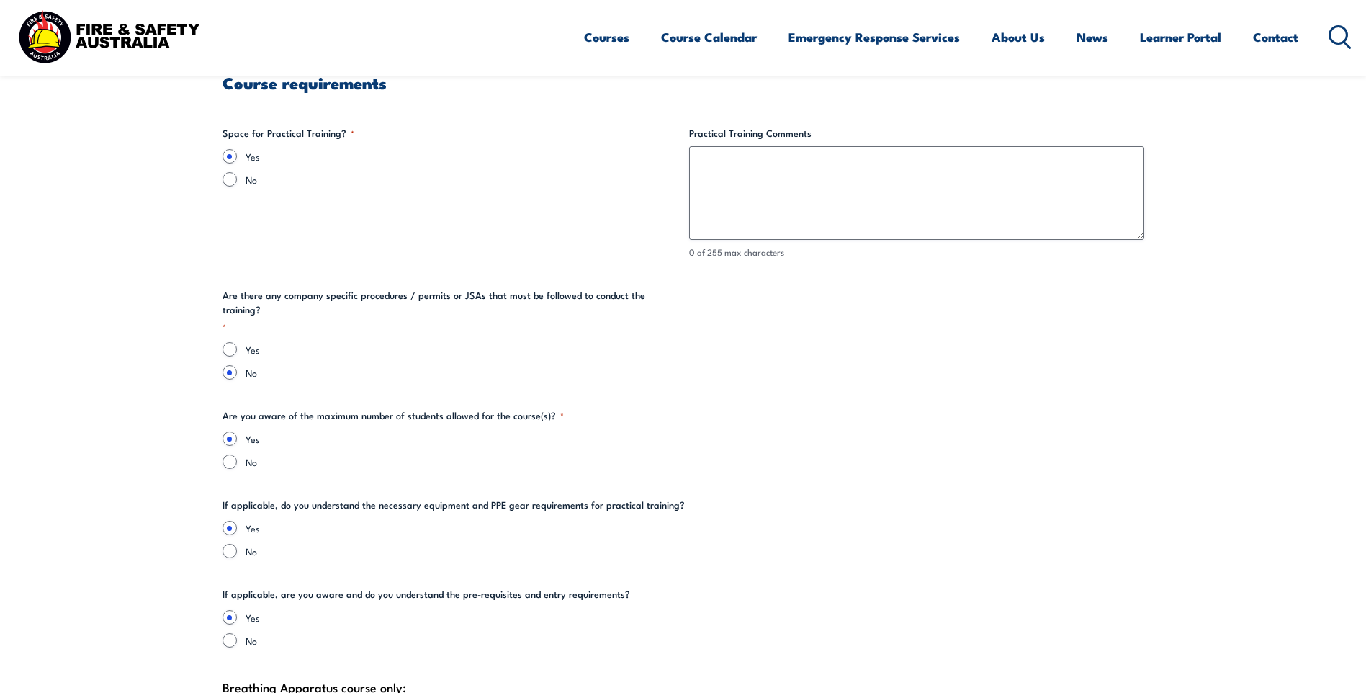
type input "All workers onsite"
click at [233, 342] on input "Yes" at bounding box center [230, 349] width 14 height 14
radio input "true"
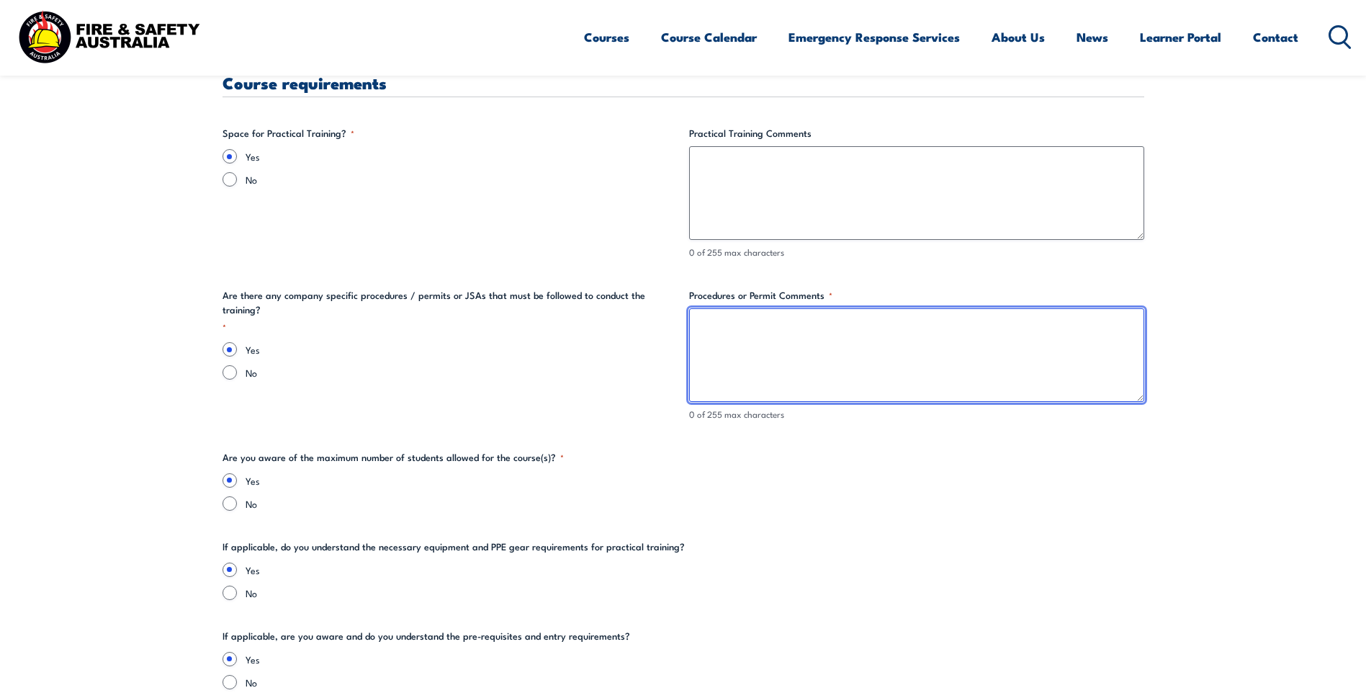
click at [723, 341] on textarea "Procedures or Permit Comments *" at bounding box center [916, 355] width 455 height 94
click at [764, 328] on textarea "Procedures or Permit Comments *" at bounding box center [916, 355] width 455 height 94
type textarea "-"
drag, startPoint x: 1018, startPoint y: 379, endPoint x: 797, endPoint y: 361, distance: 221.1
click at [1010, 379] on textarea "All documents have been made available to the facilitator. Facilitator must be …" at bounding box center [916, 355] width 455 height 94
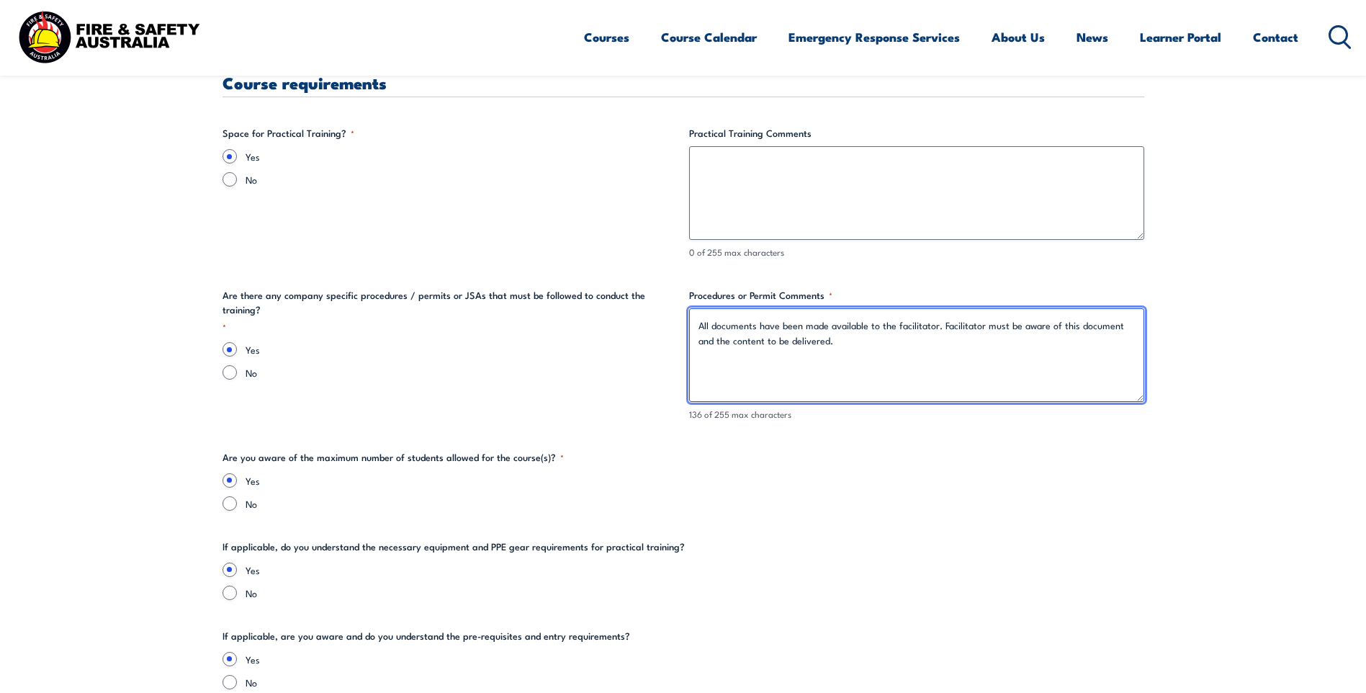
drag, startPoint x: 1075, startPoint y: 327, endPoint x: 1213, endPoint y: 444, distance: 180.9
click at [1077, 332] on textarea "All documents have been made available to the facilitator. Facilitator must be …" at bounding box center [916, 355] width 455 height 94
click at [860, 344] on textarea "All documents have been made available to the facilitator. Facilitator must be …" at bounding box center [916, 355] width 455 height 94
click at [828, 343] on textarea "All documents have been made available to the facilitator. Facilitator must be …" at bounding box center [916, 355] width 455 height 94
click at [872, 328] on textarea "All documents have been made available to the facilitator. Facilitator must be …" at bounding box center [916, 355] width 455 height 94
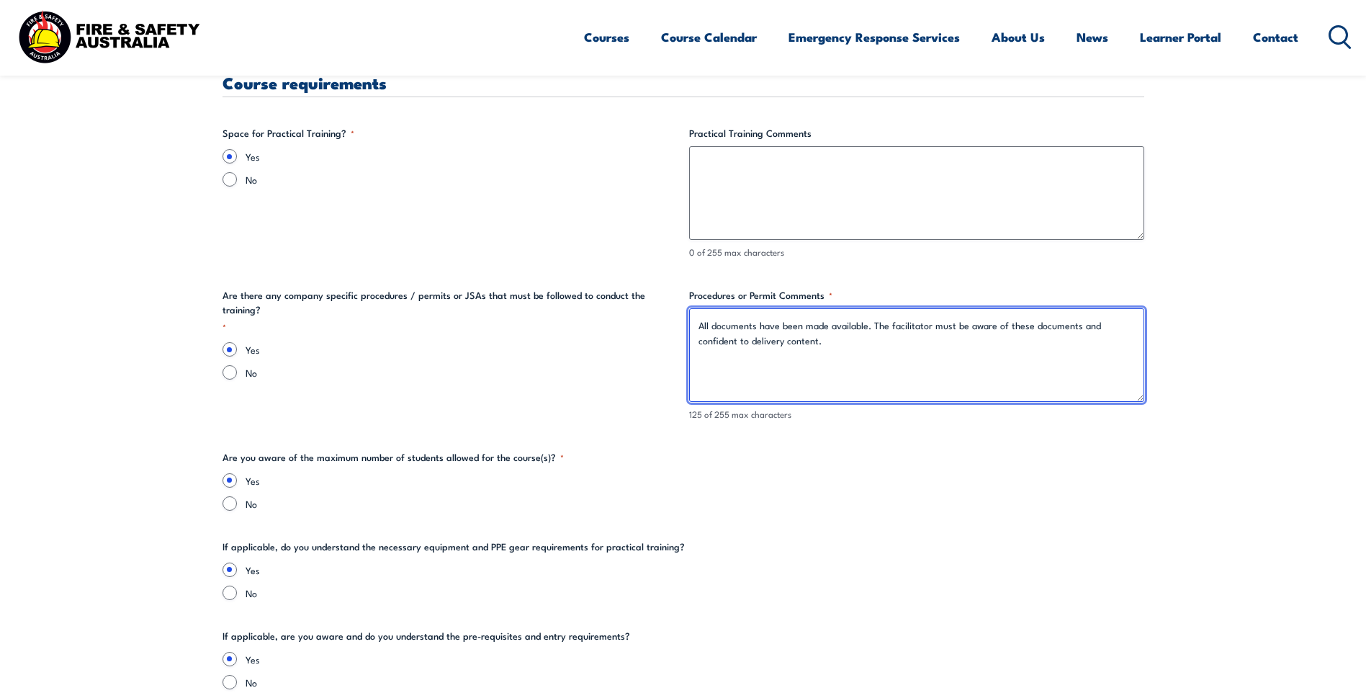
drag, startPoint x: 843, startPoint y: 349, endPoint x: 873, endPoint y: 323, distance: 39.8
click at [873, 323] on textarea "All documents have been made available. The facilitator must be aware of these …" at bounding box center [916, 355] width 455 height 94
paste textarea "familiar with these documents and confident in delivering the content."
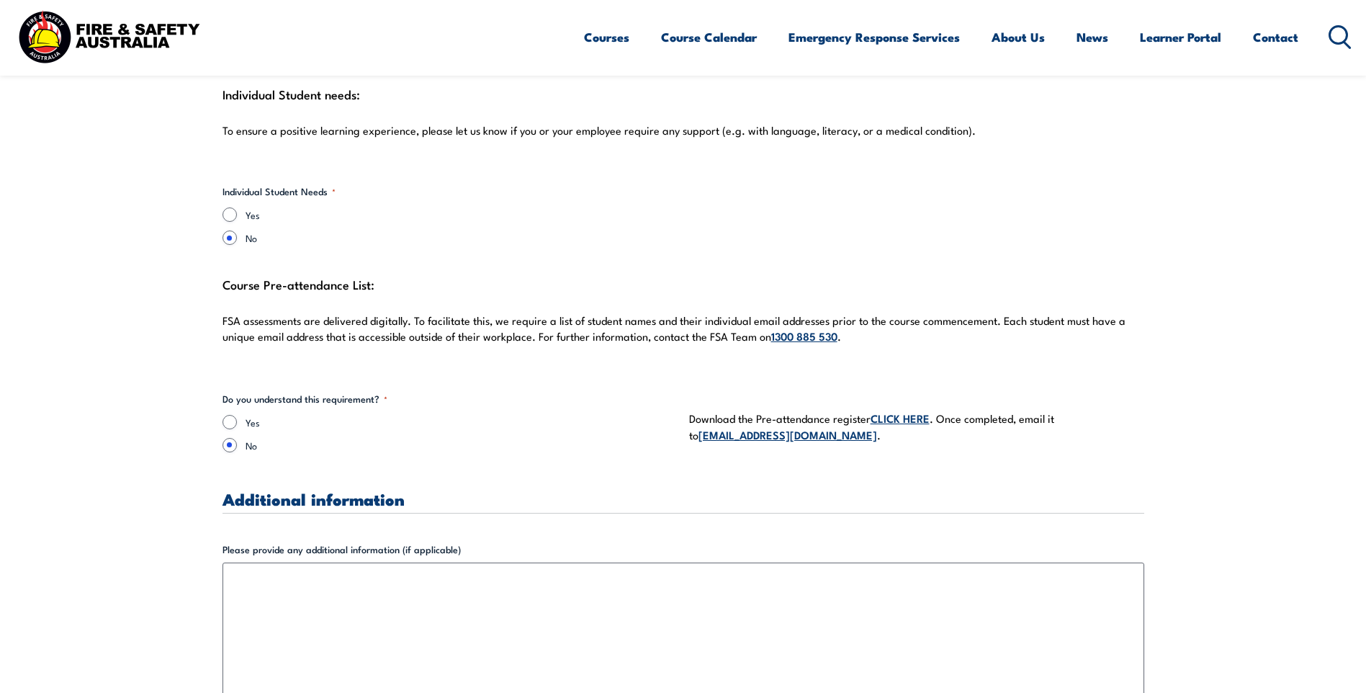
scroll to position [3961, 0]
type textarea "All documents have been made available. The facilitator must be familiar with t…"
click at [224, 420] on input "Yes" at bounding box center [230, 420] width 14 height 14
radio input "true"
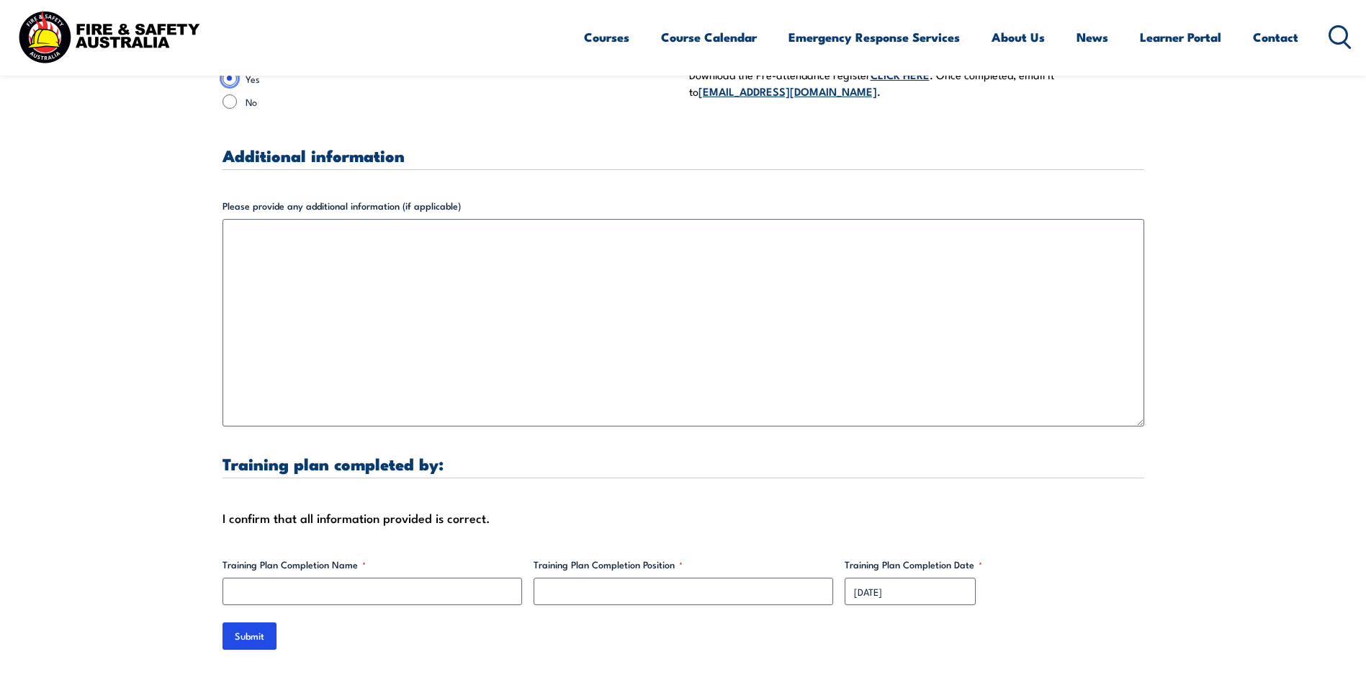
scroll to position [4321, 0]
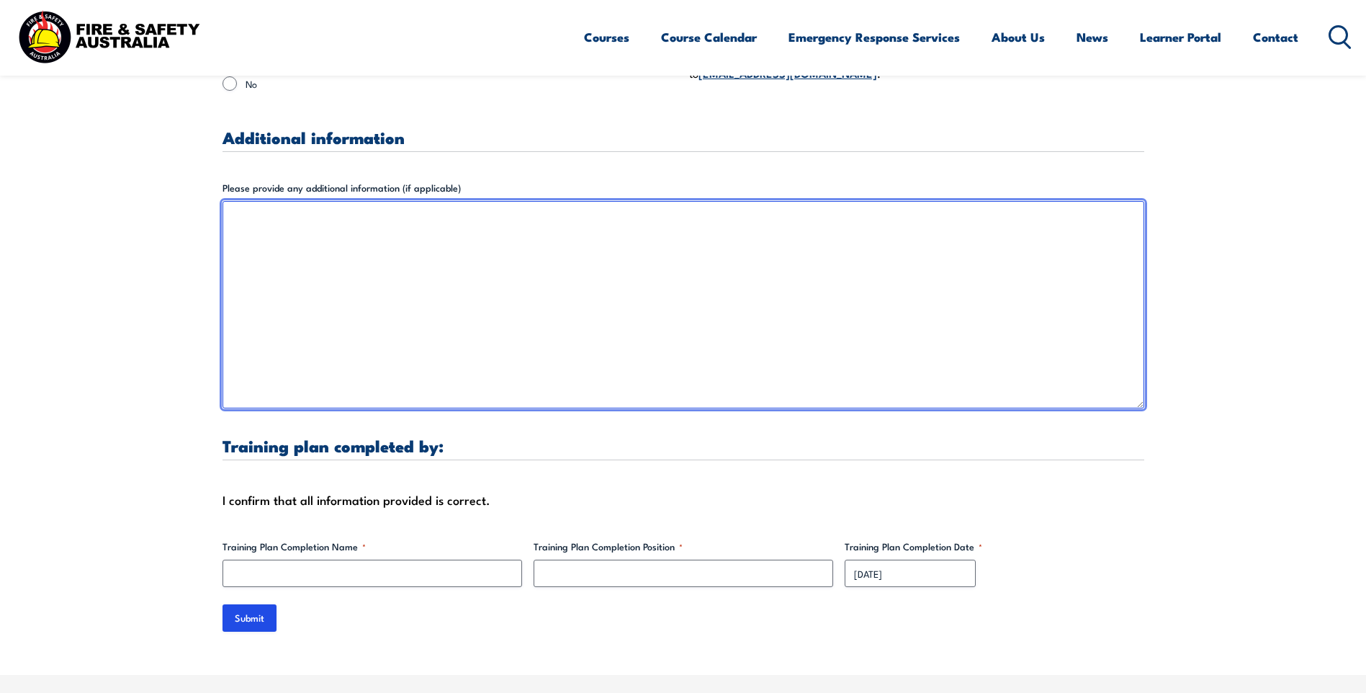
click at [343, 243] on textarea "Please provide any additional information (if applicable)" at bounding box center [684, 304] width 922 height 207
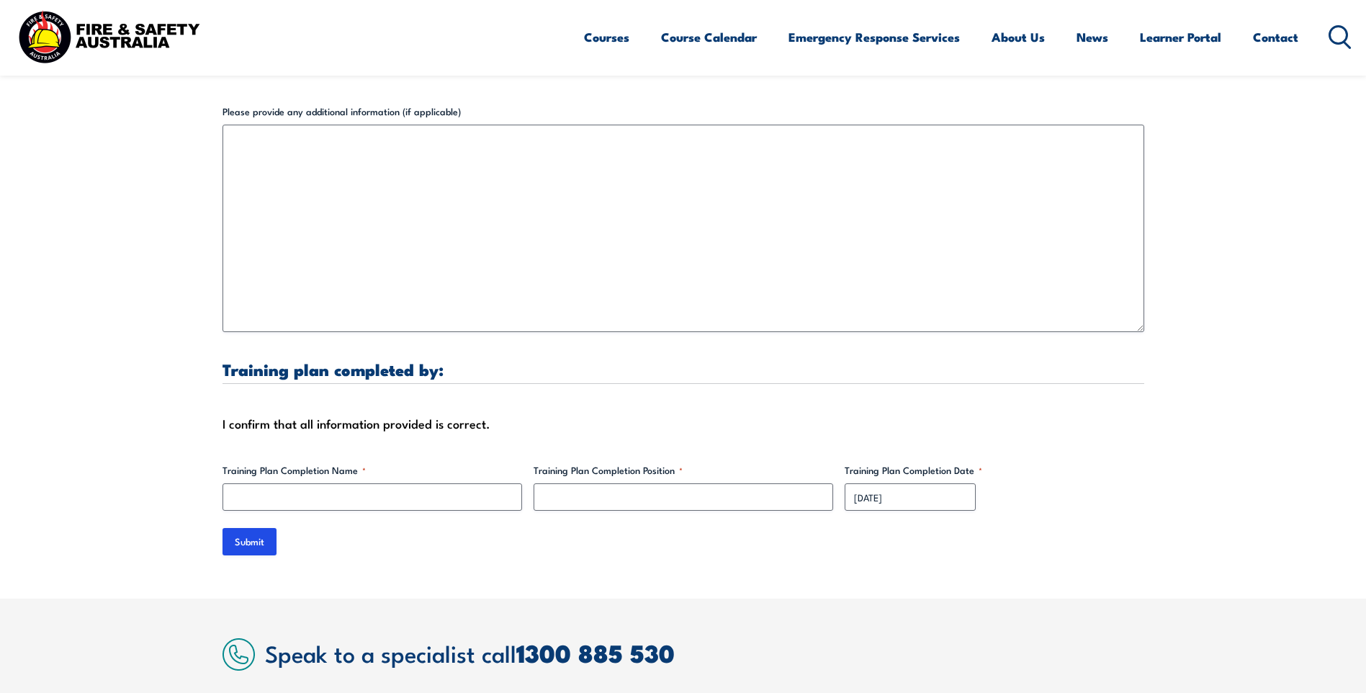
scroll to position [4465, 0]
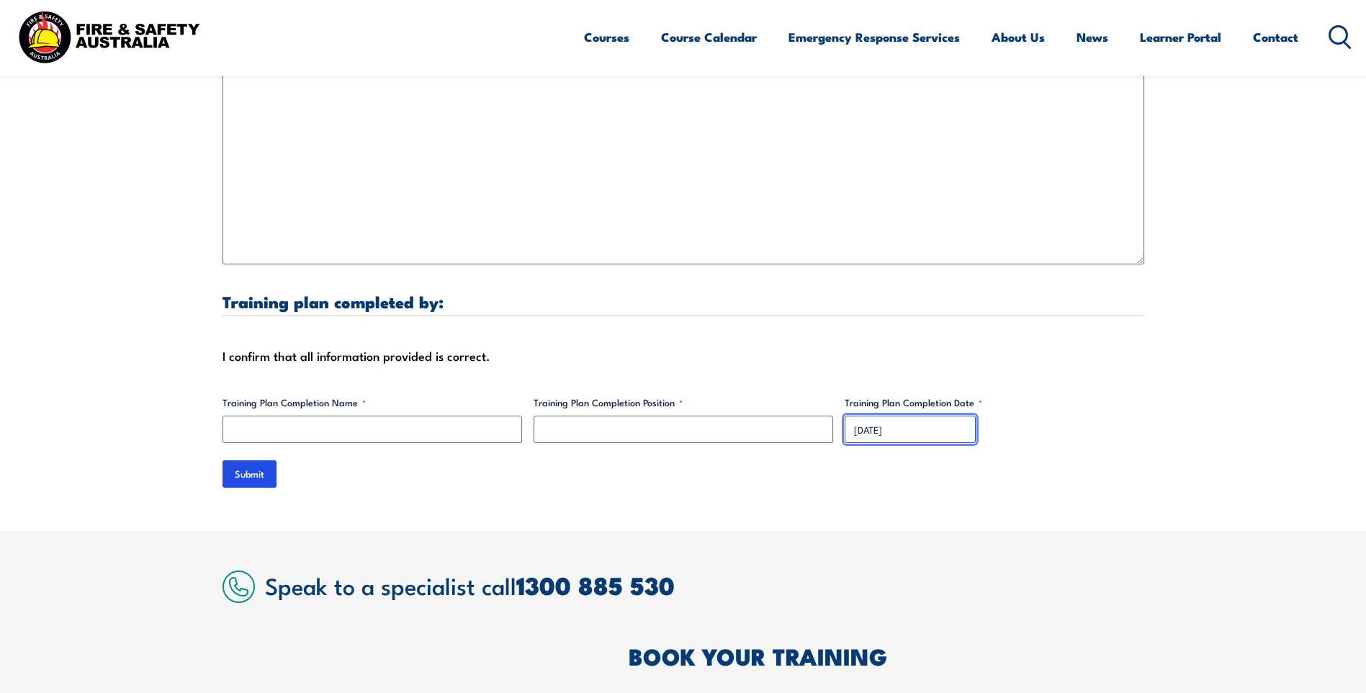
click at [876, 430] on input "[DATE]" at bounding box center [910, 429] width 131 height 27
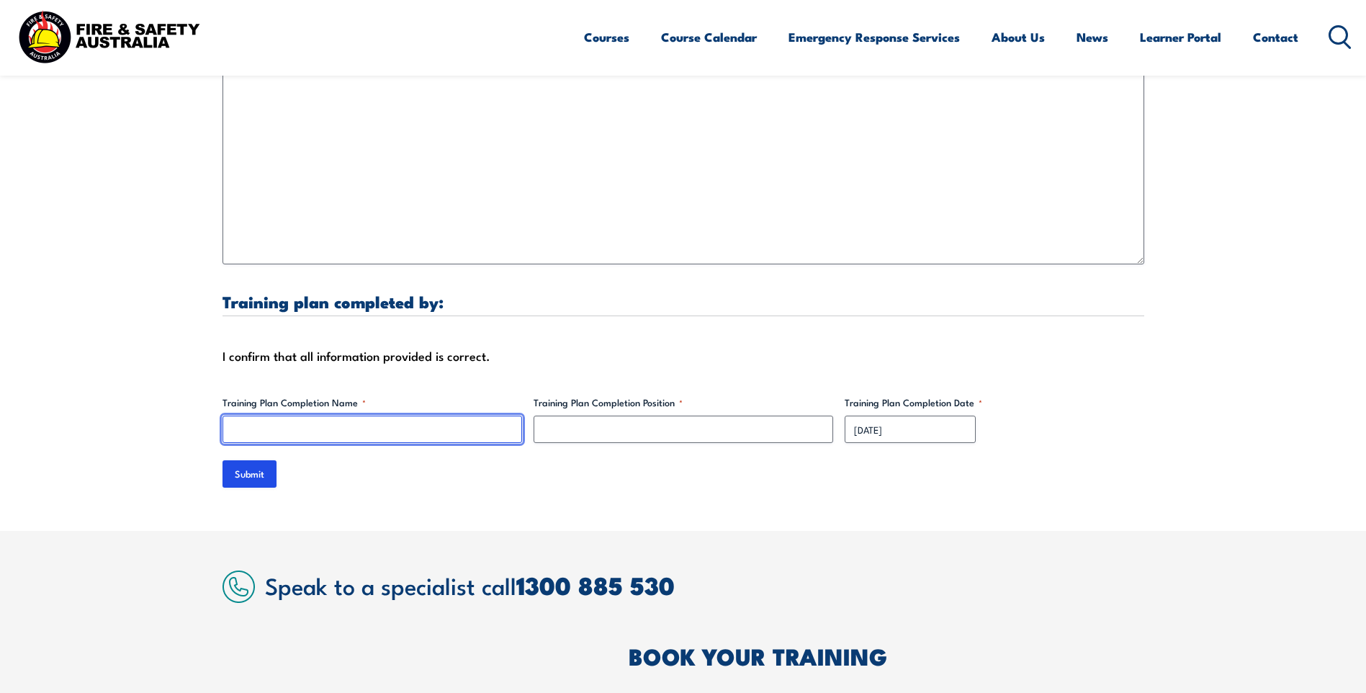
click at [280, 433] on input "Training Plan Completion Name *" at bounding box center [373, 429] width 300 height 27
type input "[PERSON_NAME]"
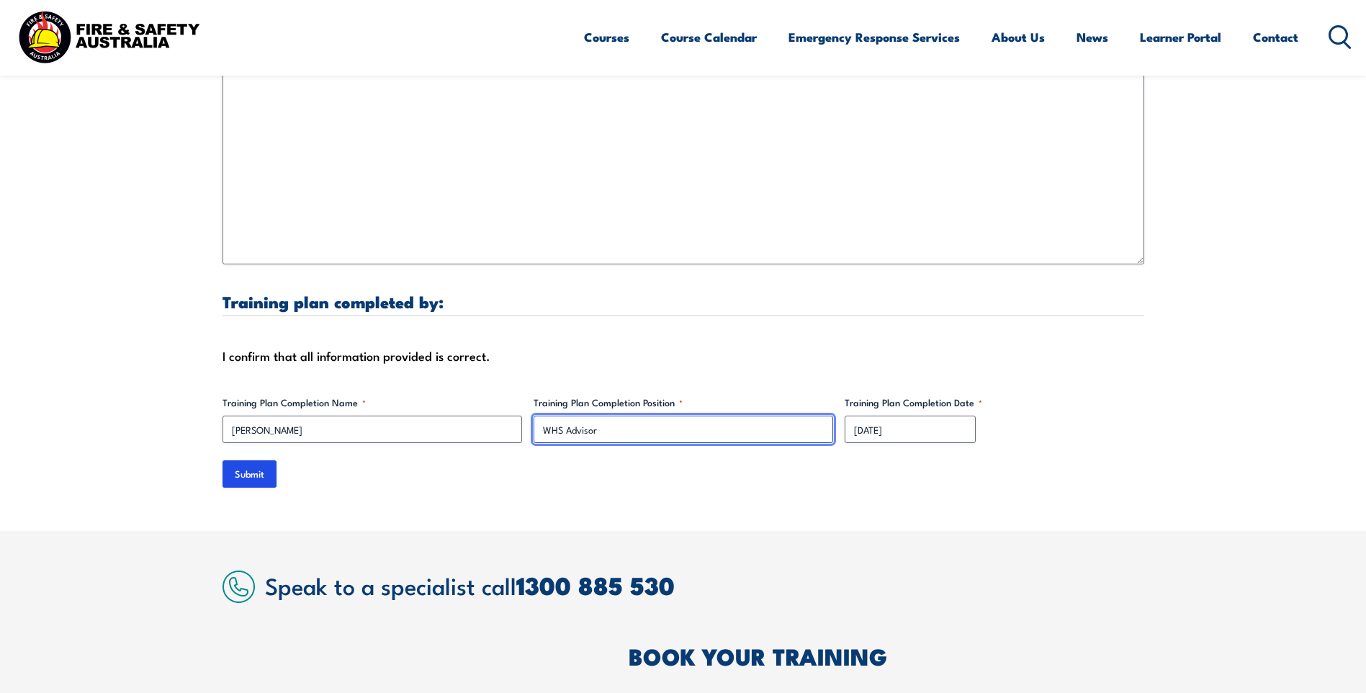
type input "WHS Advisor"
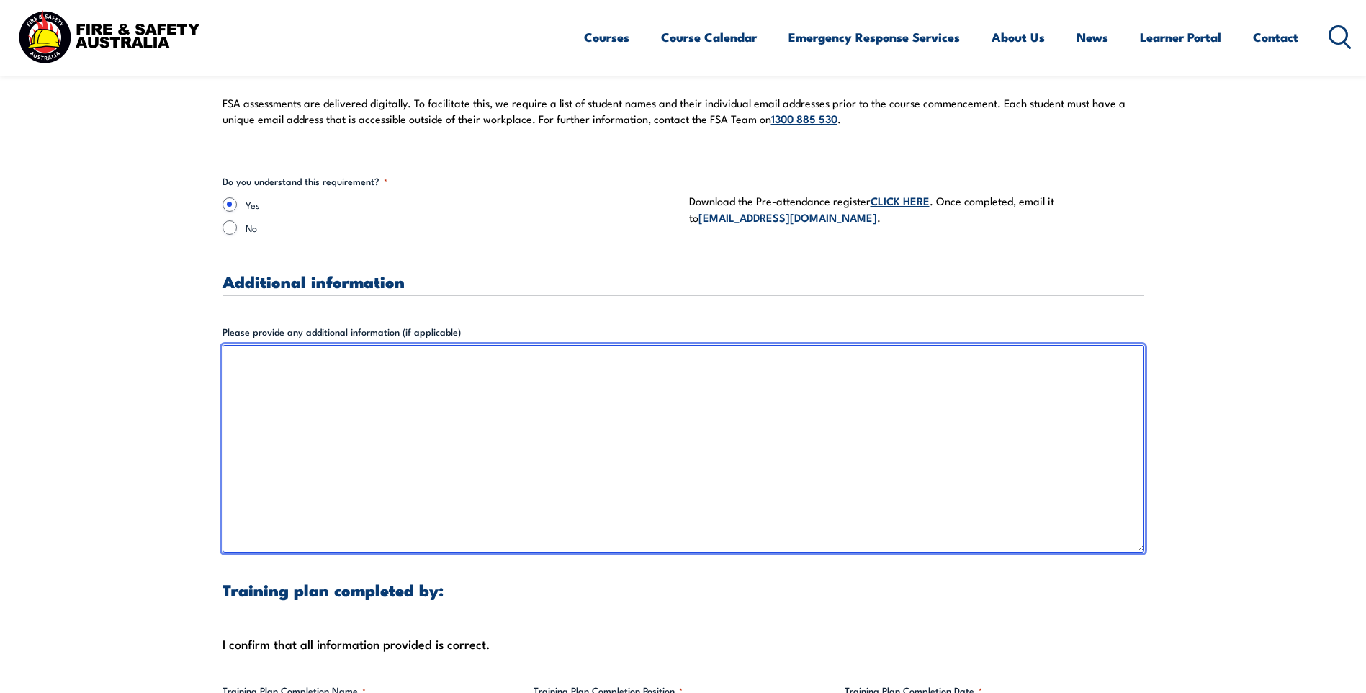
click at [459, 406] on textarea "Please provide any additional information (if applicable)" at bounding box center [684, 448] width 922 height 207
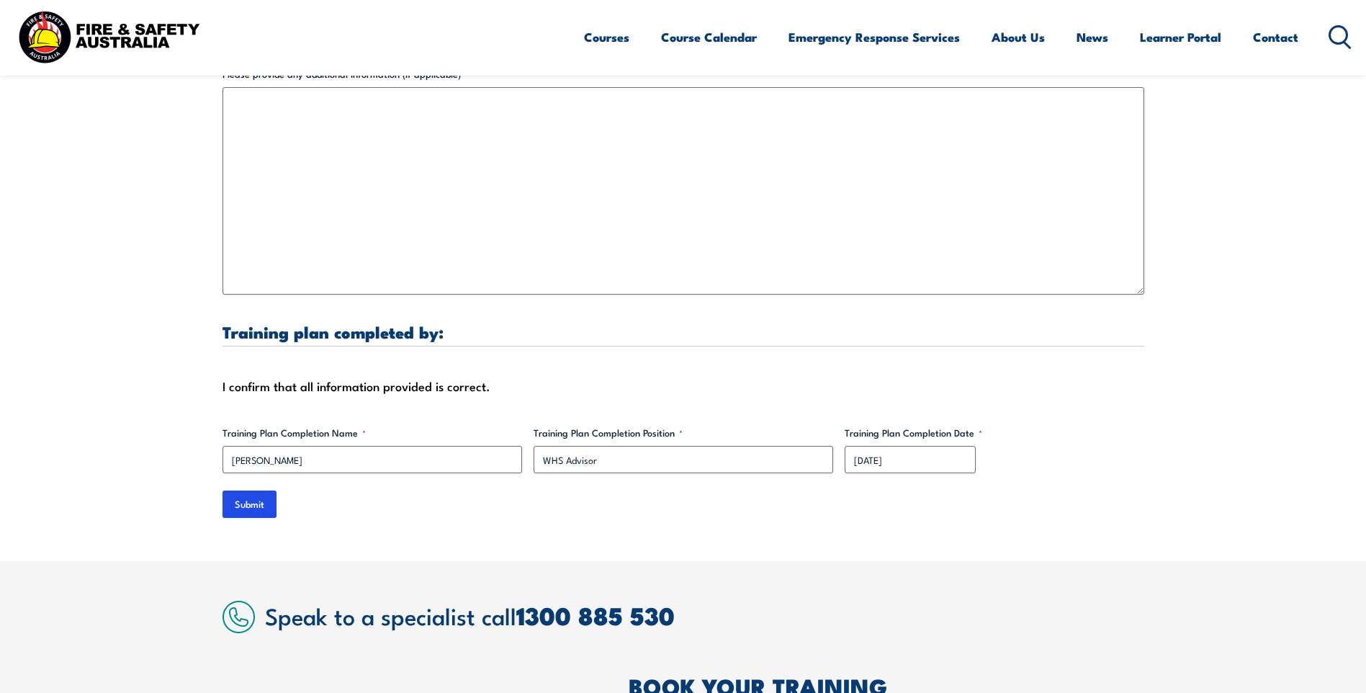
scroll to position [4465, 0]
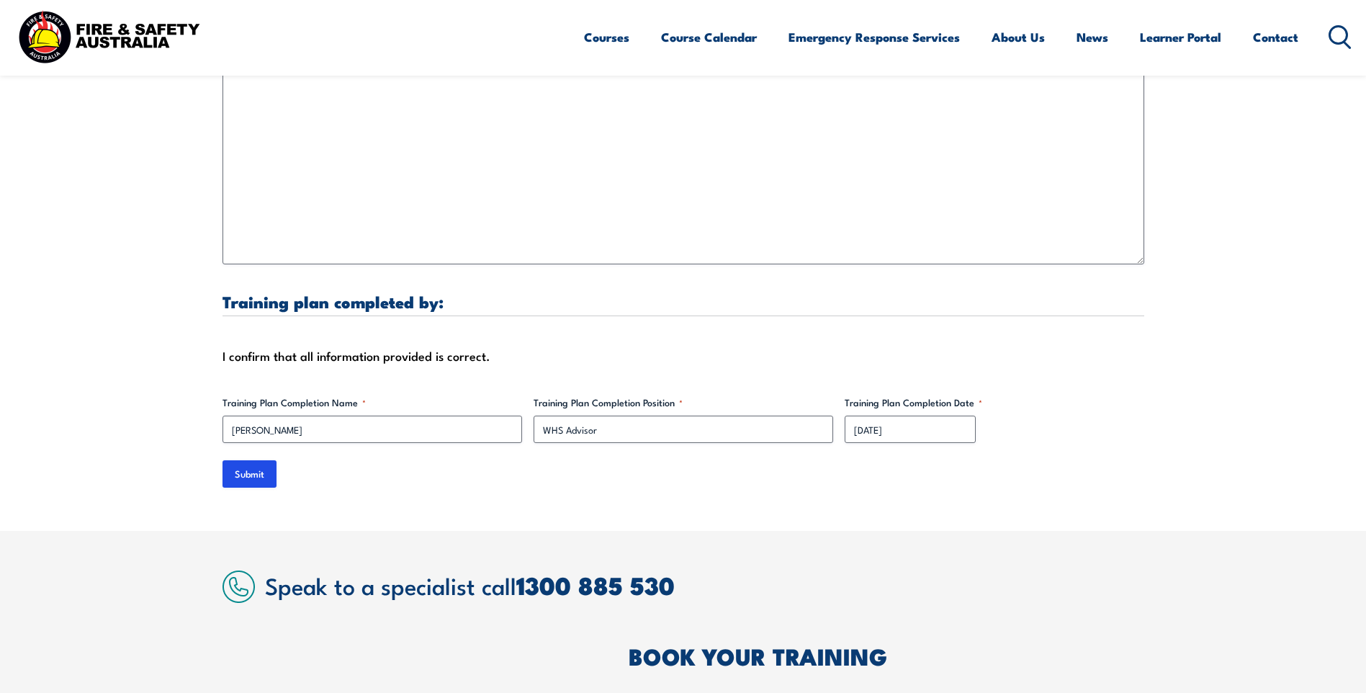
drag, startPoint x: 225, startPoint y: 488, endPoint x: 238, endPoint y: 480, distance: 14.6
click at [238, 480] on input "Submit" at bounding box center [250, 473] width 54 height 27
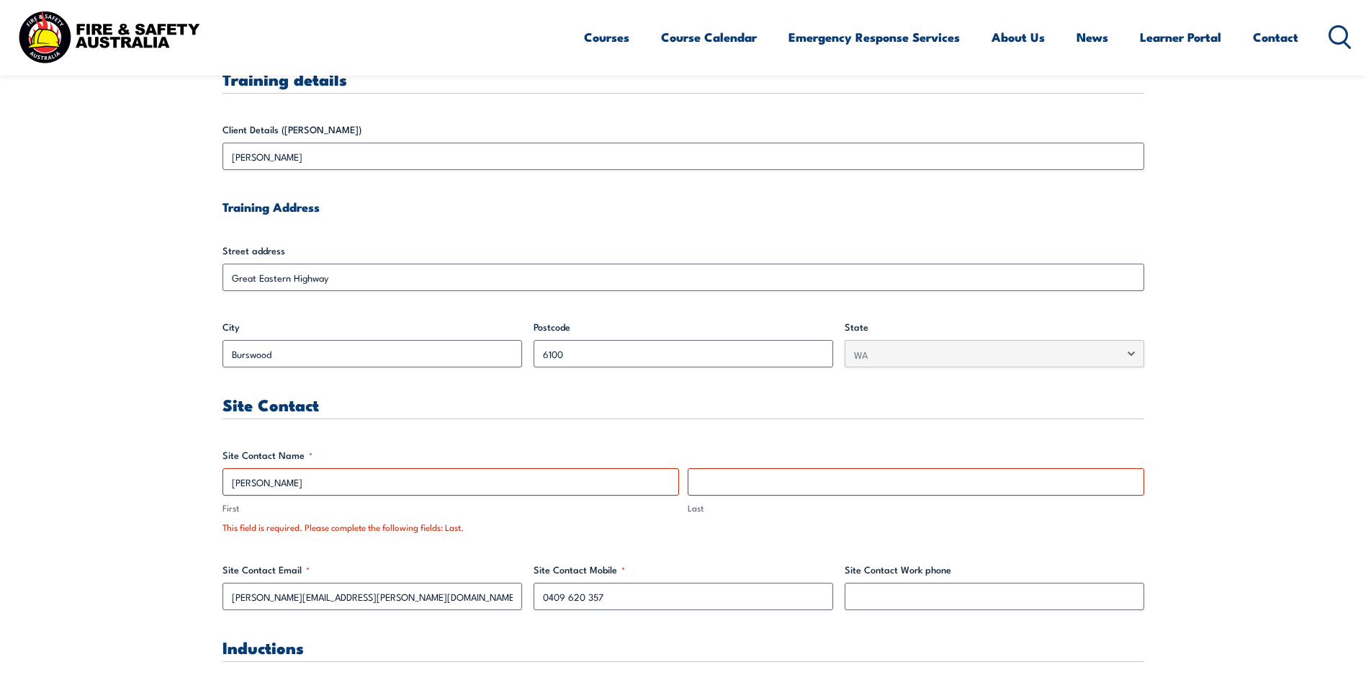
scroll to position [492, 0]
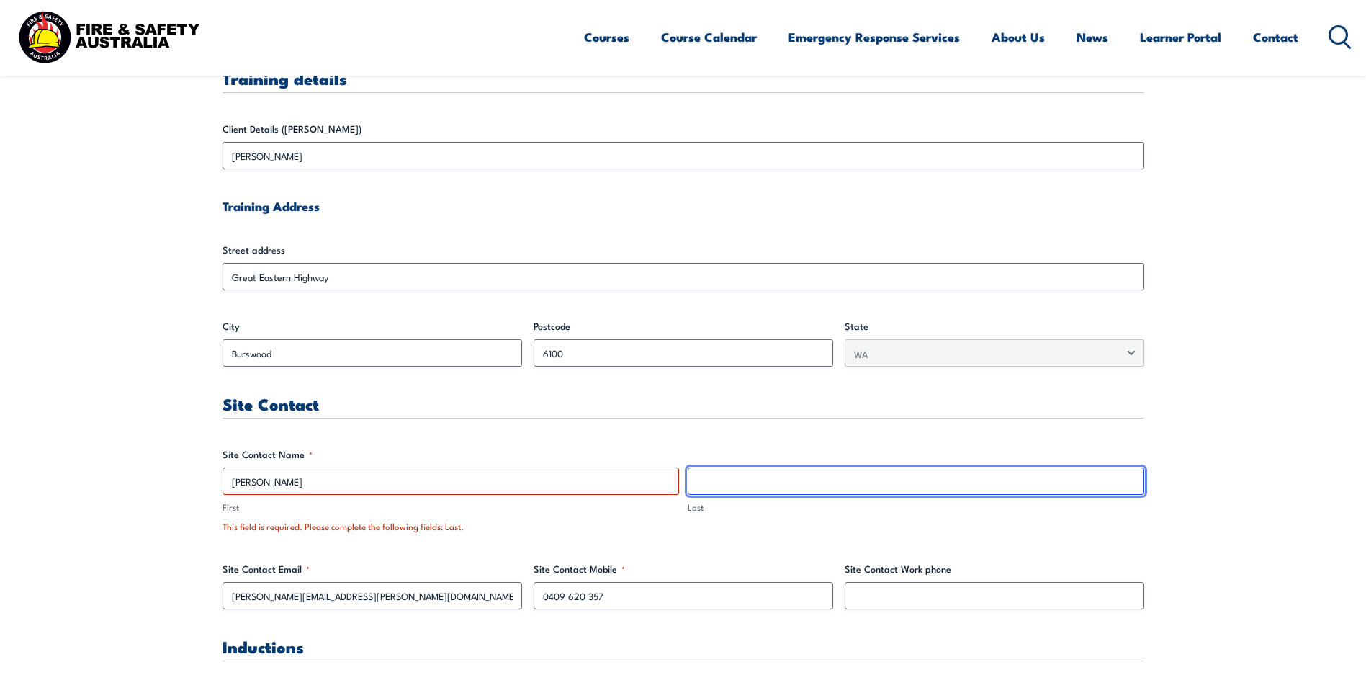
click at [747, 476] on input "Last" at bounding box center [916, 480] width 457 height 27
type input "B"
type input "b"
type input "Balcombe"
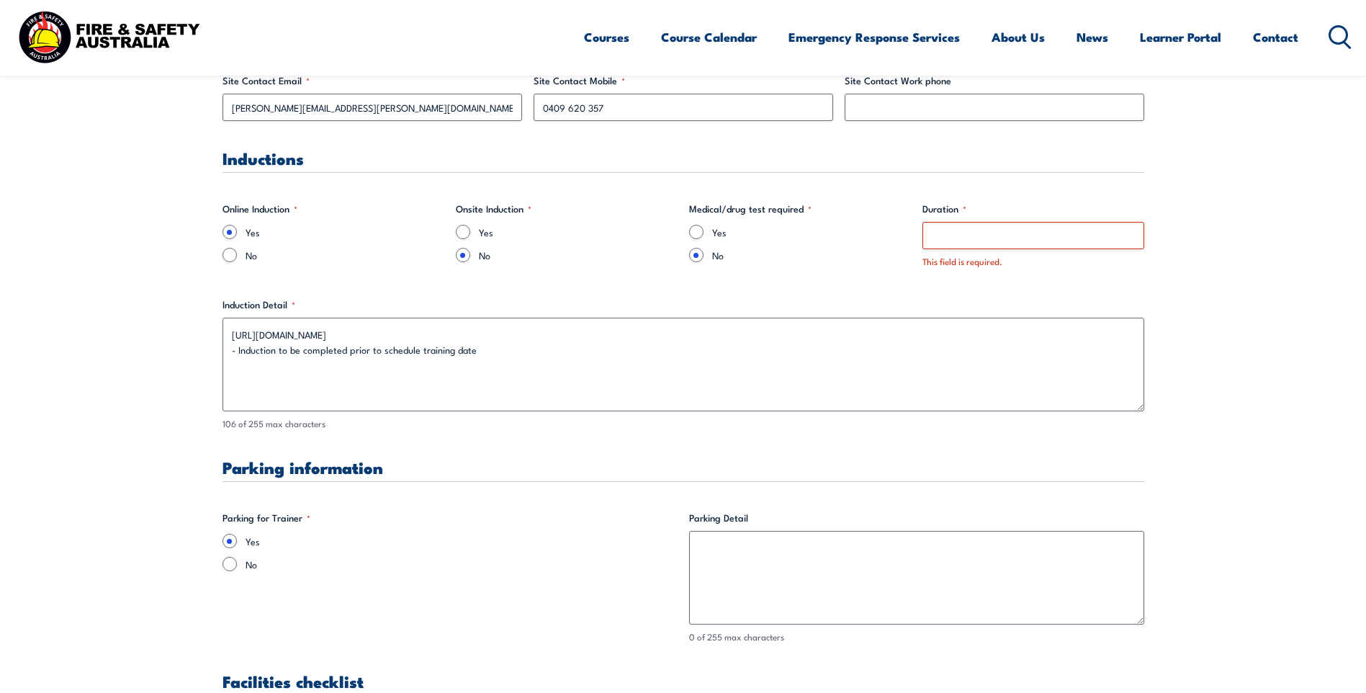
scroll to position [996, 0]
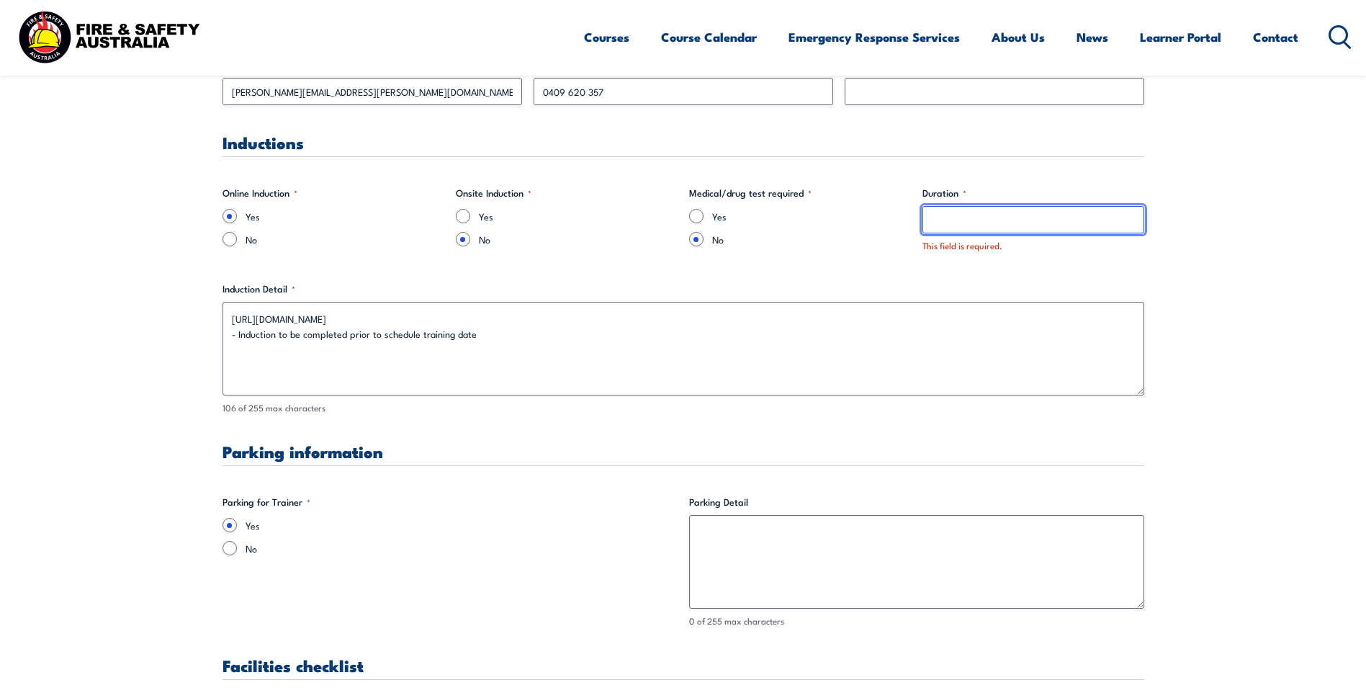
click at [1008, 222] on input "Duration *" at bounding box center [1033, 219] width 222 height 27
drag, startPoint x: 982, startPoint y: 212, endPoint x: 986, endPoint y: 218, distance: 7.8
click at [983, 214] on input "15 minutes approx." at bounding box center [1033, 219] width 222 height 27
drag, startPoint x: 940, startPoint y: 220, endPoint x: 945, endPoint y: 226, distance: 7.8
click at [940, 220] on input "15 minutes approx." at bounding box center [1033, 219] width 222 height 27
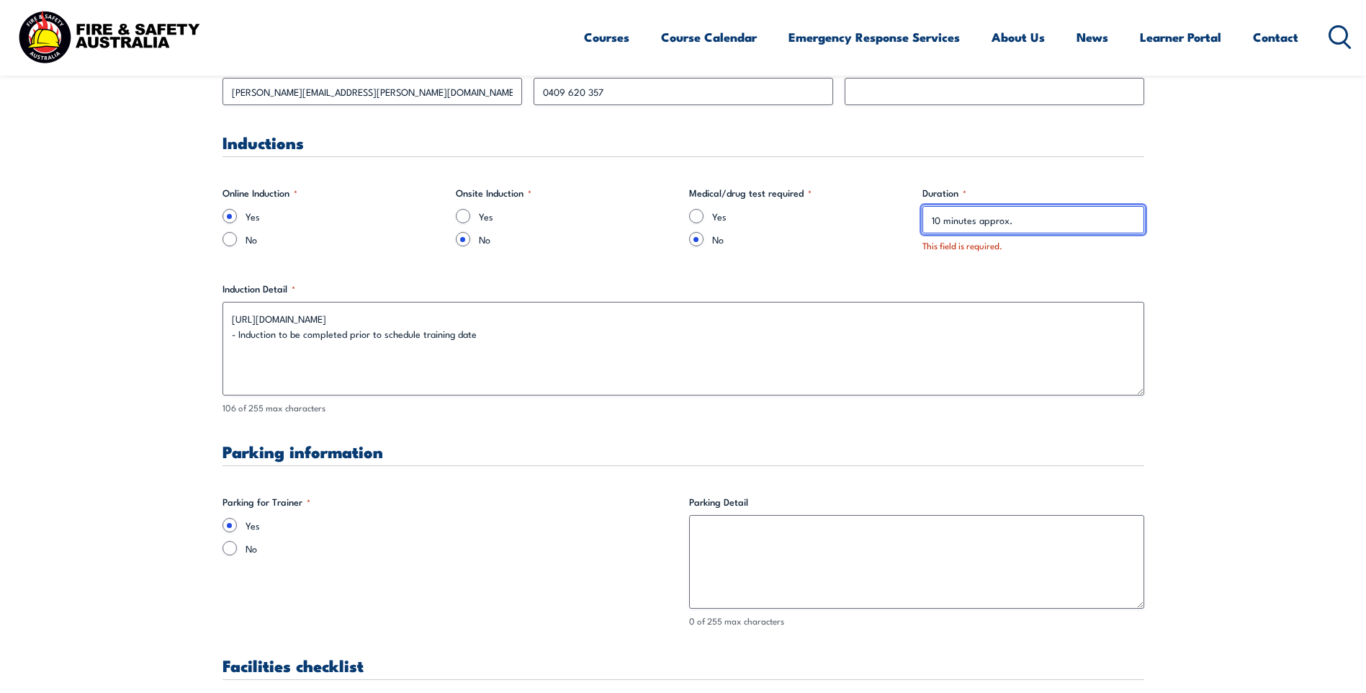
click at [984, 223] on input "10 minutes approx." at bounding box center [1033, 219] width 222 height 27
type input "10 minutes approx."
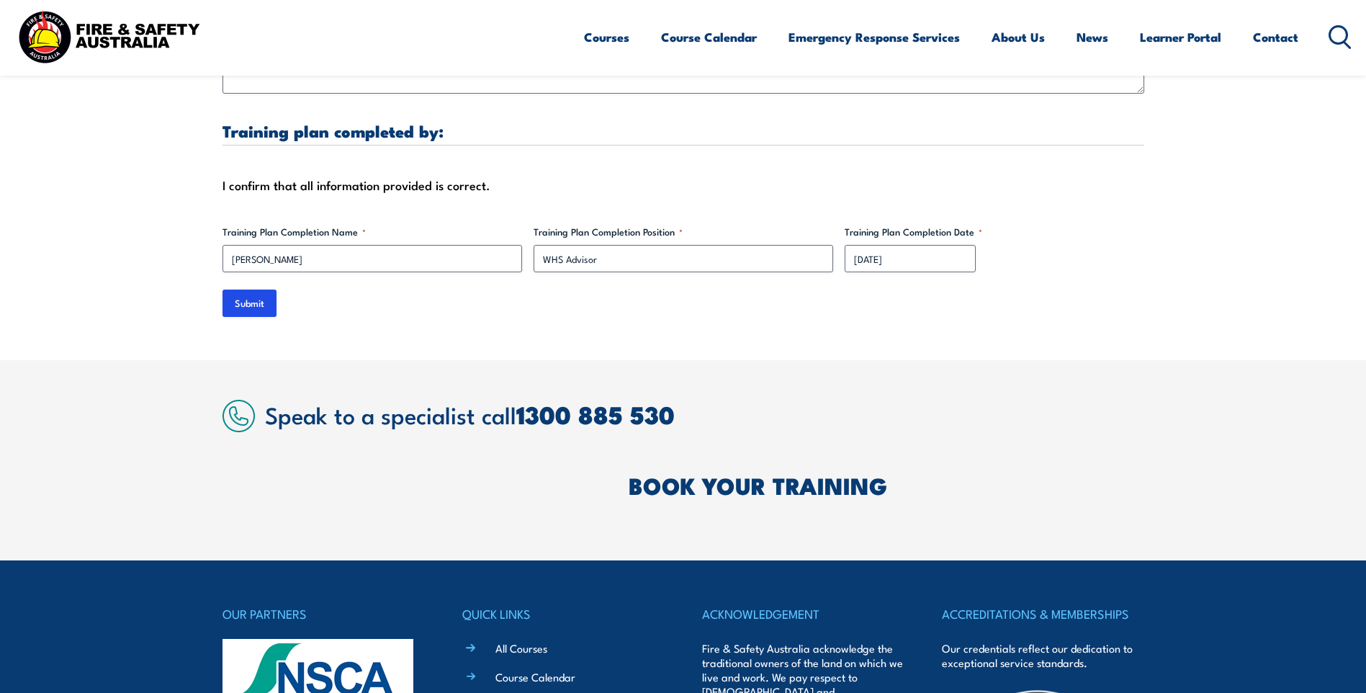
scroll to position [4740, 0]
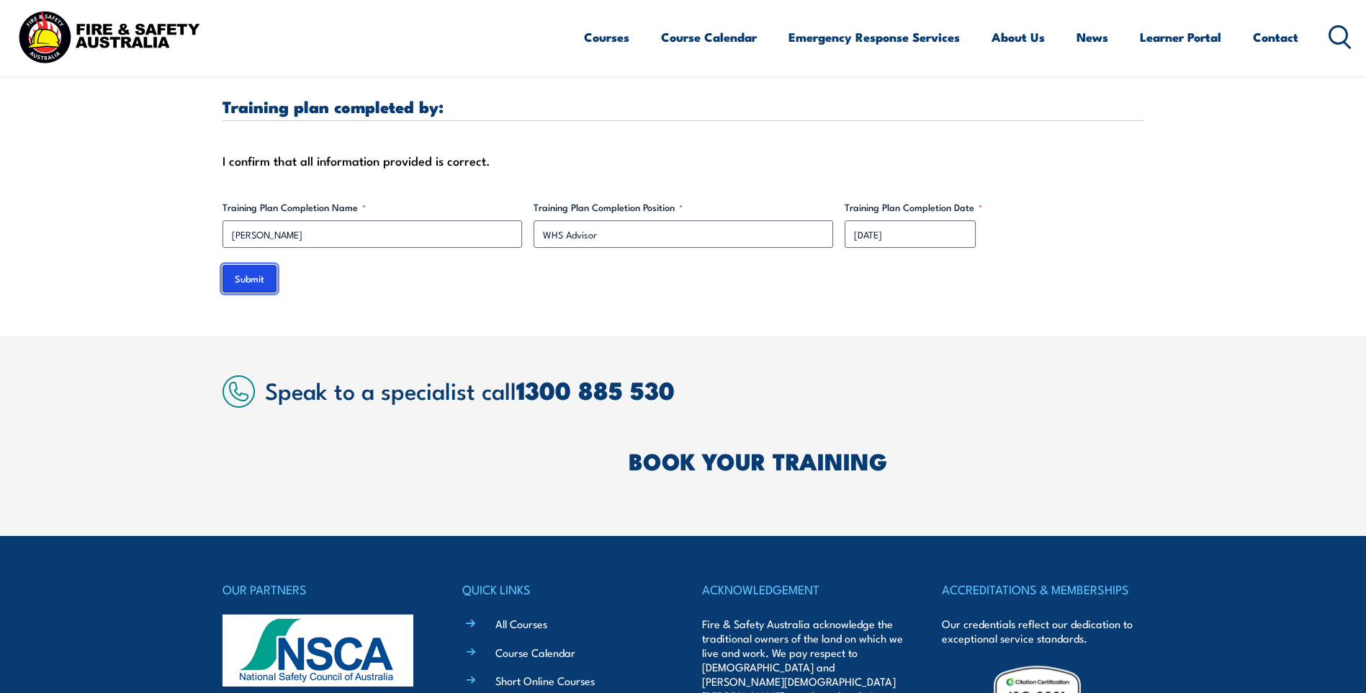
click at [255, 291] on input "Submit" at bounding box center [250, 278] width 54 height 27
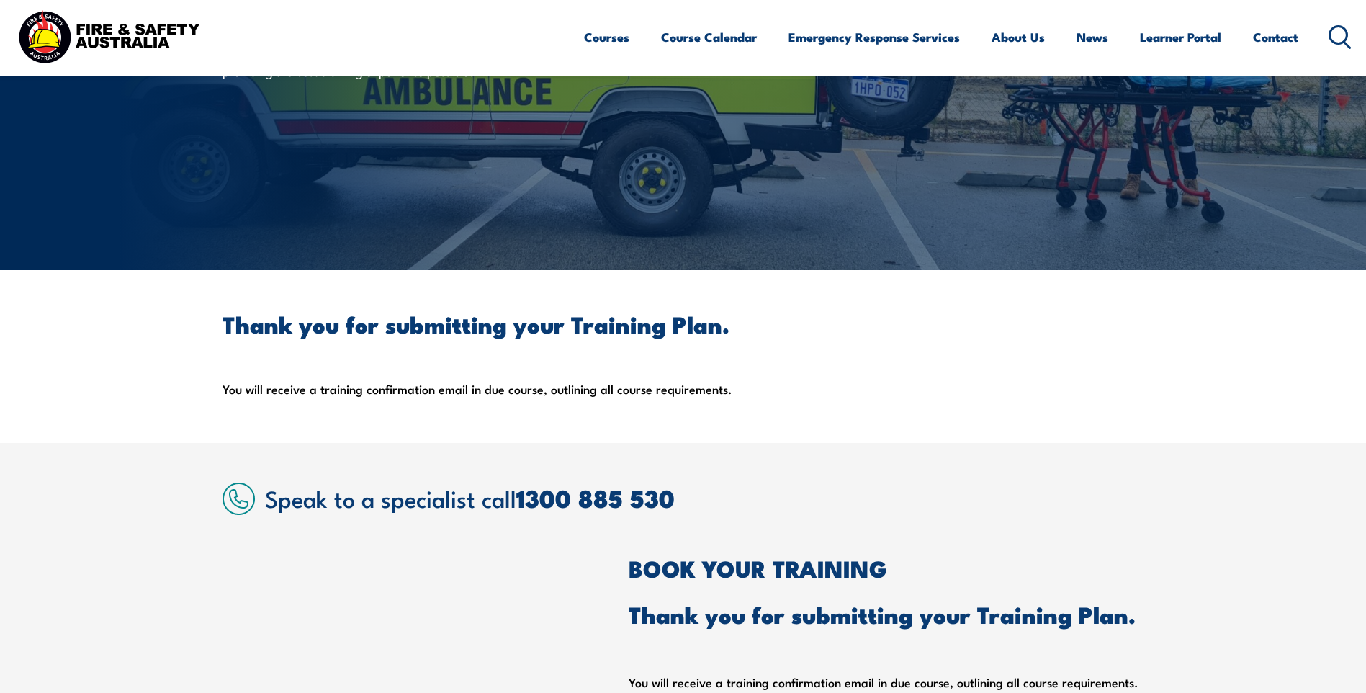
scroll to position [138, 0]
